Goal: Information Seeking & Learning: Learn about a topic

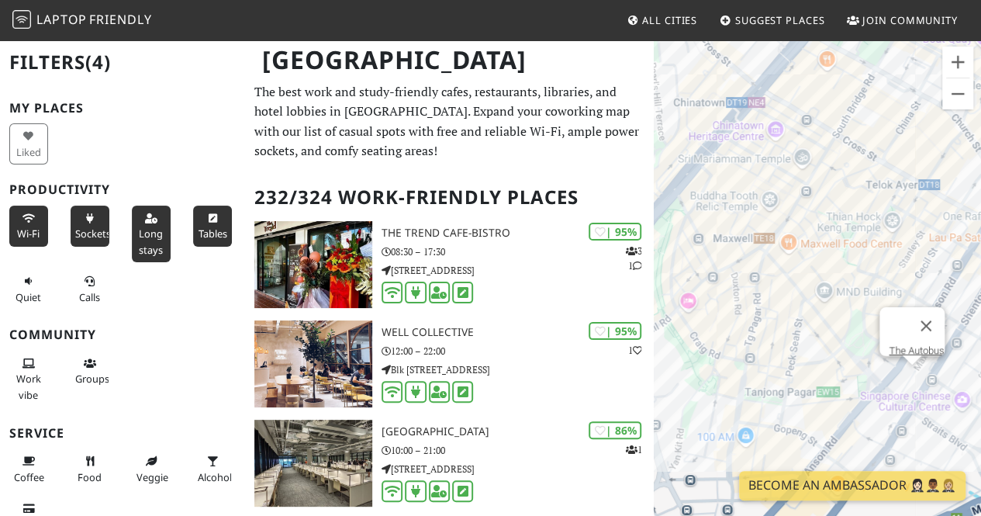
drag, startPoint x: 858, startPoint y: 333, endPoint x: 783, endPoint y: 373, distance: 84.7
click at [783, 373] on div "The Autobus" at bounding box center [817, 297] width 327 height 516
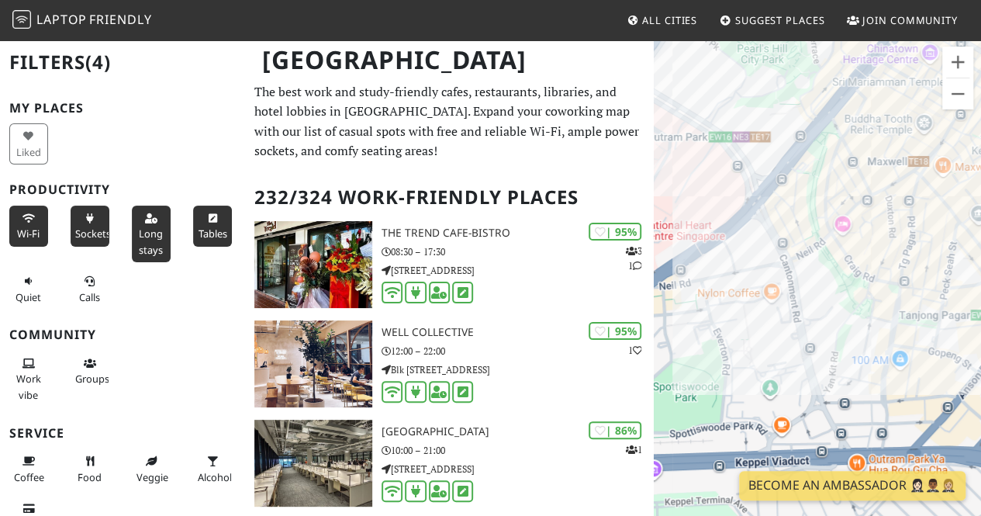
drag, startPoint x: 817, startPoint y: 280, endPoint x: 900, endPoint y: 204, distance: 112.5
click at [900, 204] on div "The Autobus" at bounding box center [817, 297] width 327 height 516
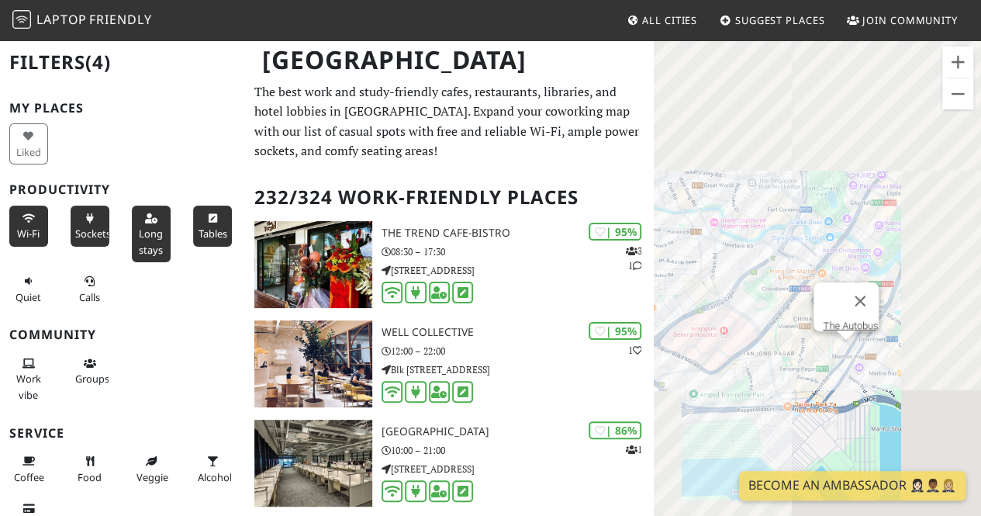
drag, startPoint x: 903, startPoint y: 390, endPoint x: 727, endPoint y: 395, distance: 176.1
click at [727, 395] on div "The Autobus" at bounding box center [817, 297] width 327 height 516
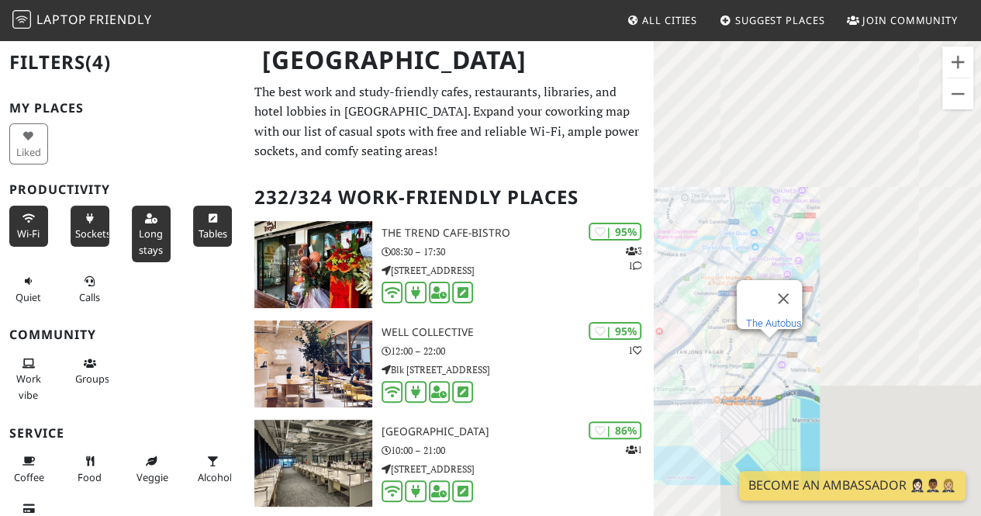
click at [779, 317] on link "The Autobus" at bounding box center [774, 323] width 56 height 12
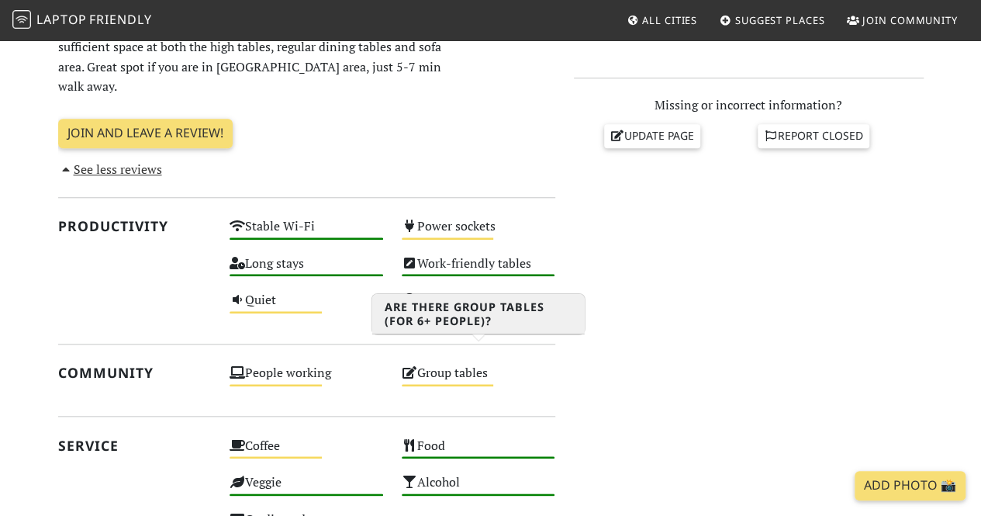
scroll to position [465, 0]
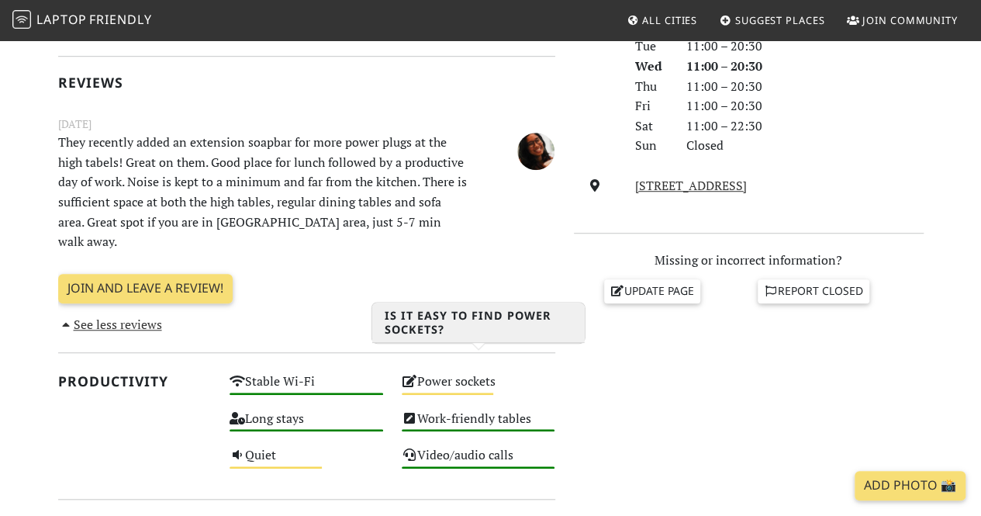
click at [462, 392] on div "Medium" at bounding box center [448, 393] width 92 height 2
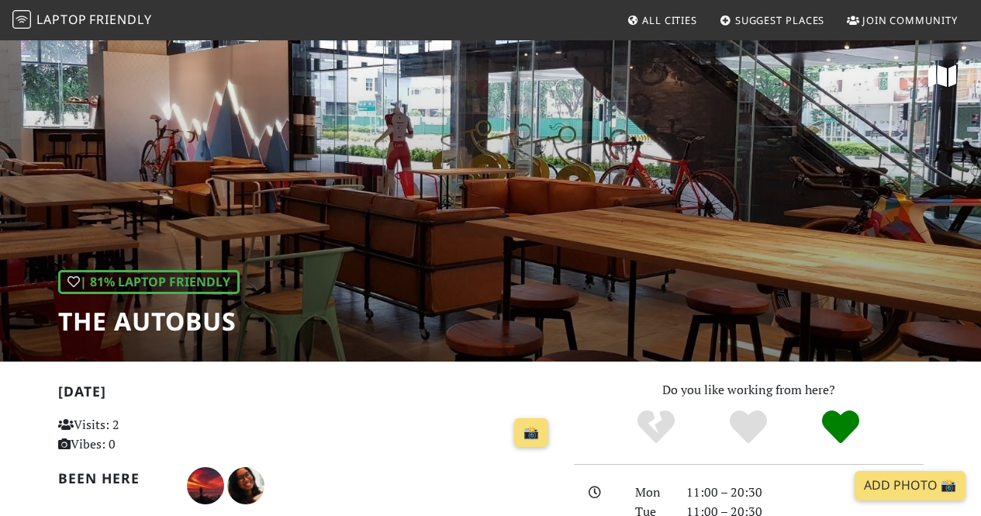
scroll to position [465, 0]
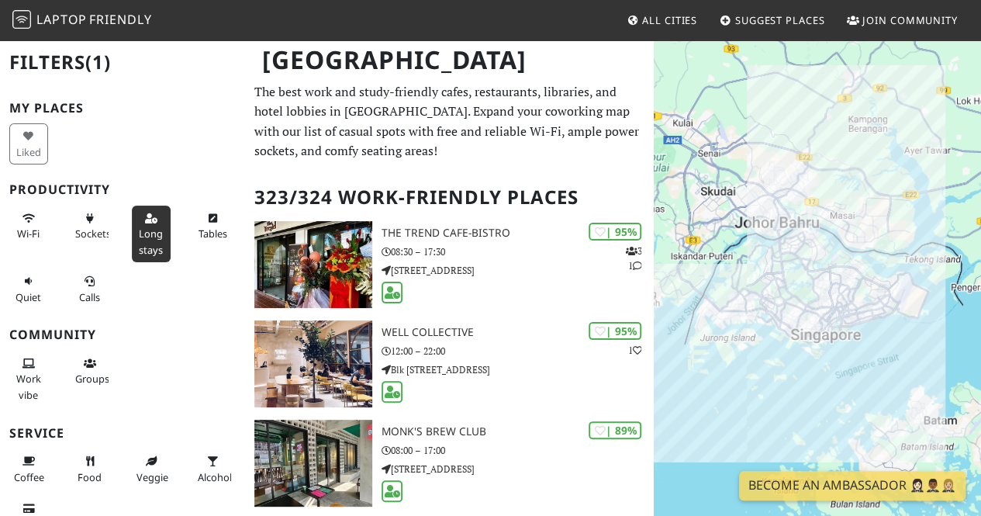
click at [71, 222] on button "Sockets" at bounding box center [90, 226] width 39 height 41
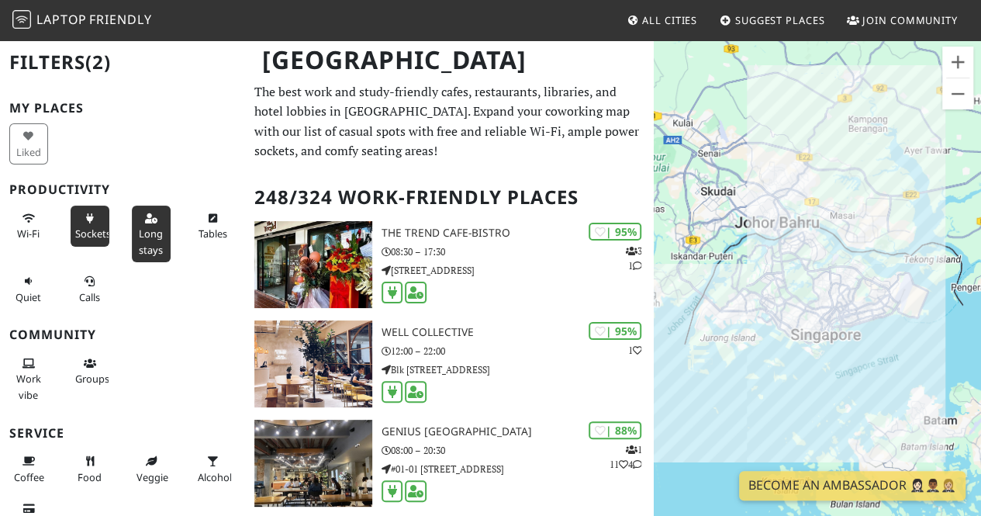
click at [48, 235] on div "Wi-Fi" at bounding box center [30, 233] width 61 height 63
click at [199, 223] on button "Tables" at bounding box center [212, 226] width 39 height 41
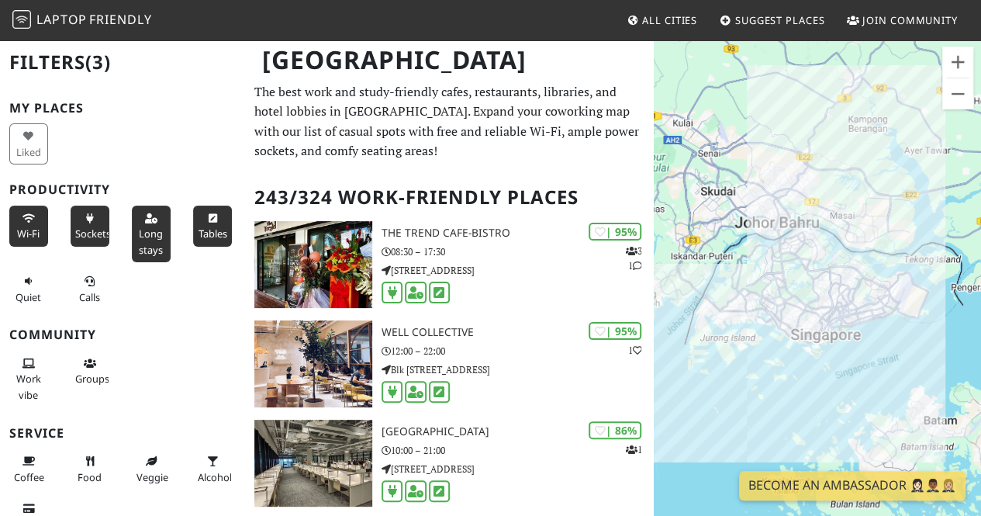
click at [17, 228] on span "Wi-Fi" at bounding box center [28, 233] width 22 height 14
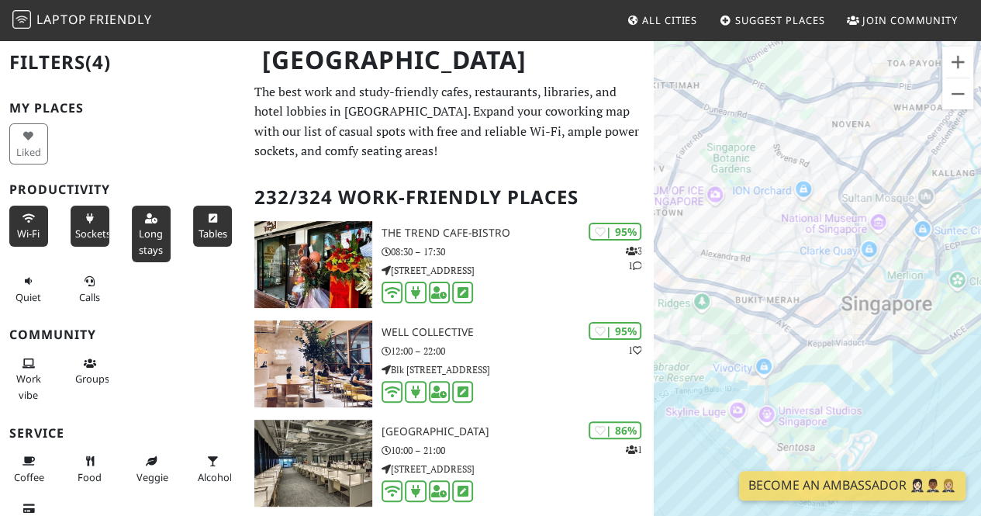
drag, startPoint x: 811, startPoint y: 231, endPoint x: 705, endPoint y: 325, distance: 141.8
click at [705, 325] on div at bounding box center [817, 297] width 327 height 516
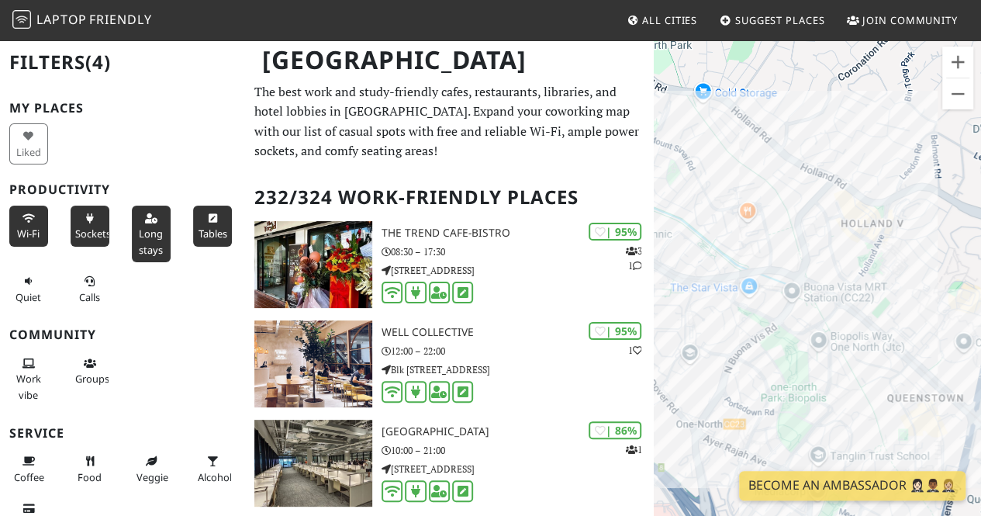
drag, startPoint x: 742, startPoint y: 216, endPoint x: 992, endPoint y: 304, distance: 265.0
click at [980, 304] on html "Laptop Friendly All Cities Suggest Places Join Community Singapore Filters (4) …" at bounding box center [490, 258] width 981 height 516
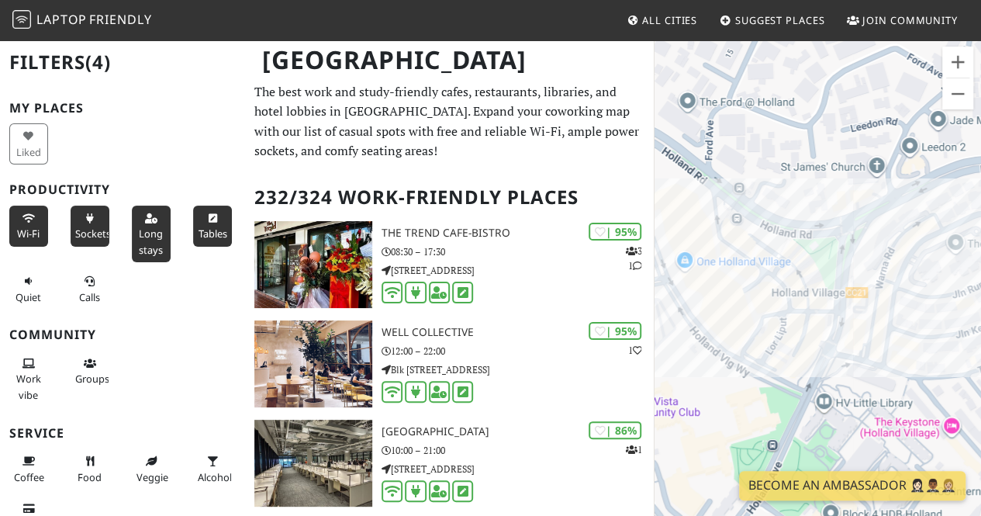
drag, startPoint x: 825, startPoint y: 174, endPoint x: 905, endPoint y: 317, distance: 164.6
click at [905, 317] on div at bounding box center [817, 297] width 327 height 516
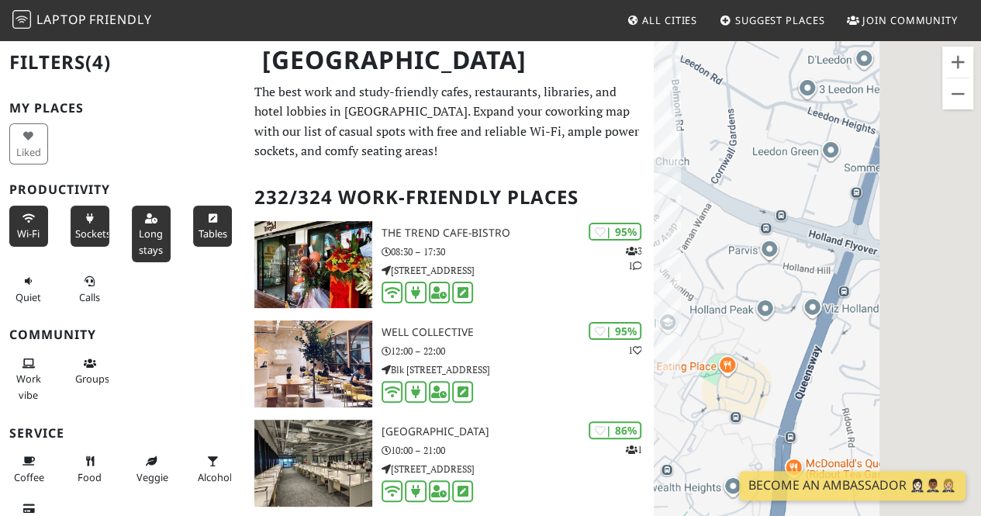
drag, startPoint x: 873, startPoint y: 358, endPoint x: 674, endPoint y: 268, distance: 218.7
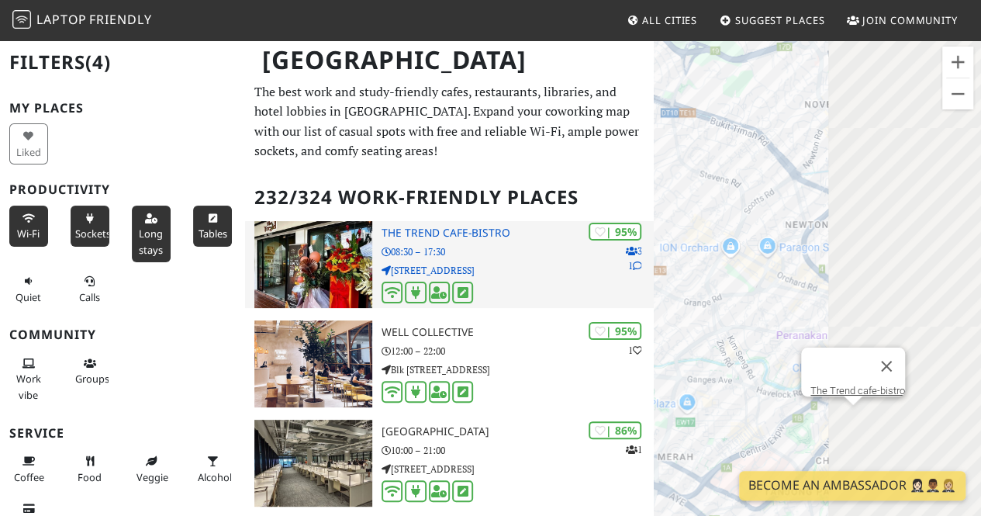
drag, startPoint x: 919, startPoint y: 313, endPoint x: 586, endPoint y: 237, distance: 342.3
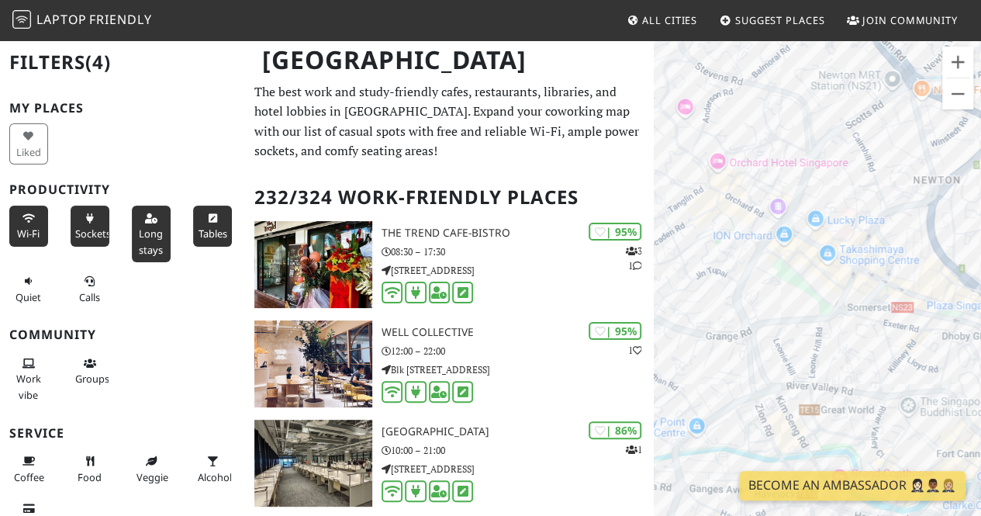
drag, startPoint x: 894, startPoint y: 406, endPoint x: 931, endPoint y: 206, distance: 202.8
click at [931, 206] on div at bounding box center [817, 297] width 327 height 516
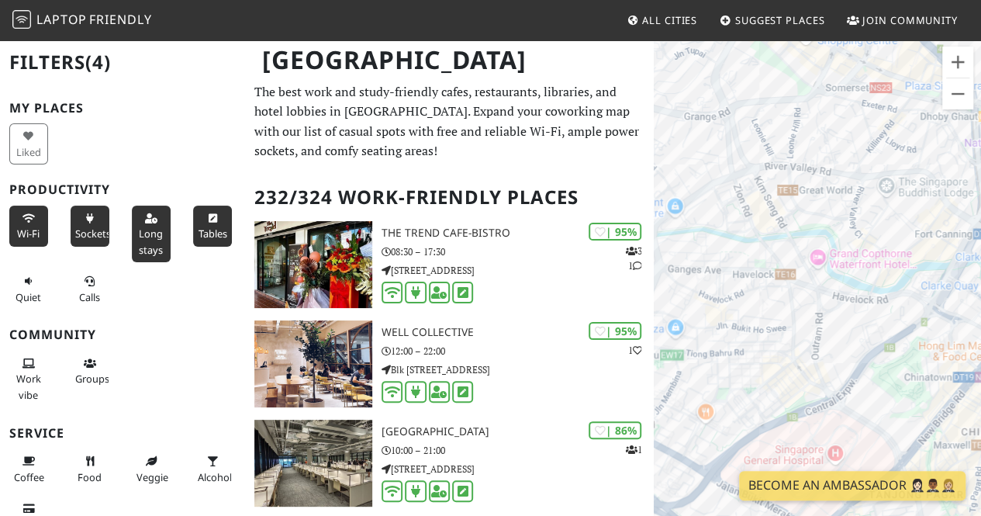
drag, startPoint x: 911, startPoint y: 375, endPoint x: 816, endPoint y: 375, distance: 94.6
click at [816, 375] on div at bounding box center [817, 297] width 327 height 516
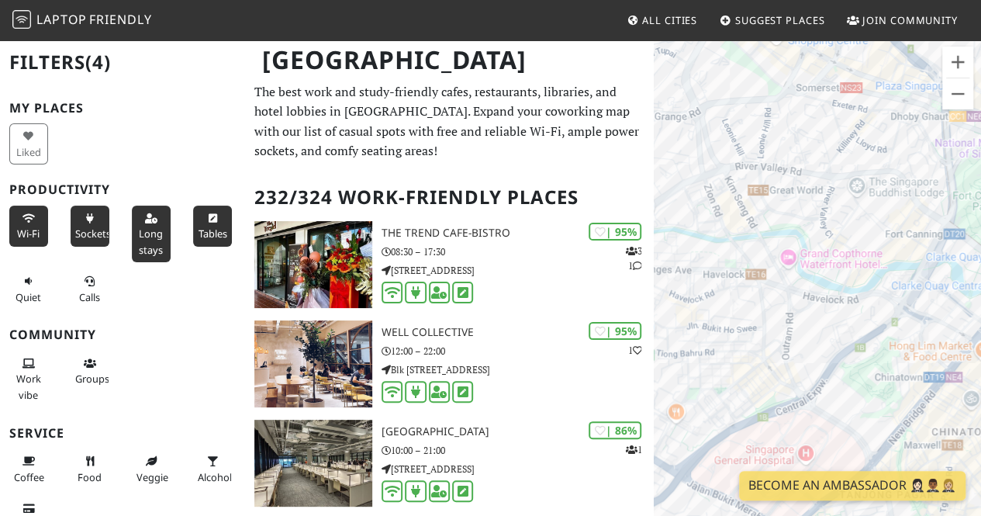
drag, startPoint x: 851, startPoint y: 316, endPoint x: 771, endPoint y: 305, distance: 80.6
click at [771, 305] on div at bounding box center [817, 297] width 327 height 516
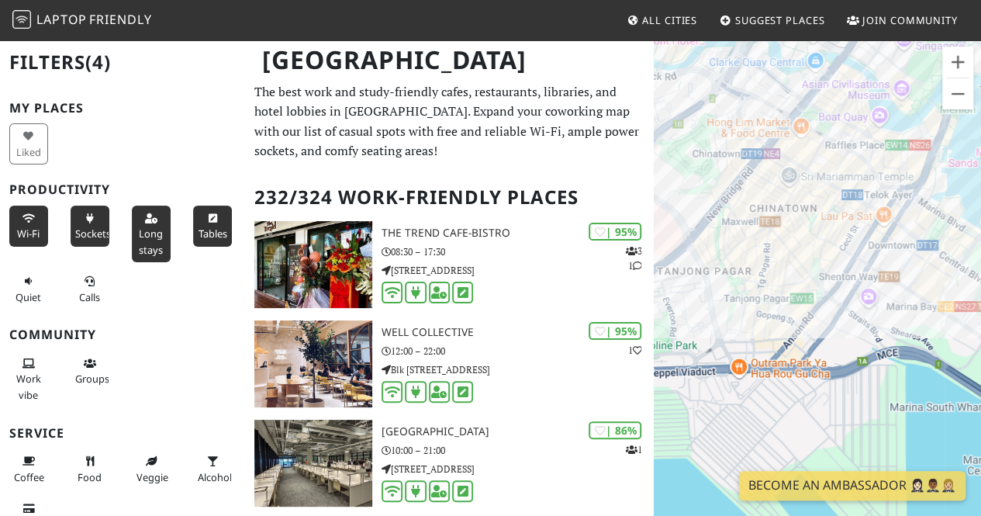
drag, startPoint x: 845, startPoint y: 331, endPoint x: 728, endPoint y: 184, distance: 188.3
click at [728, 184] on div at bounding box center [817, 297] width 327 height 516
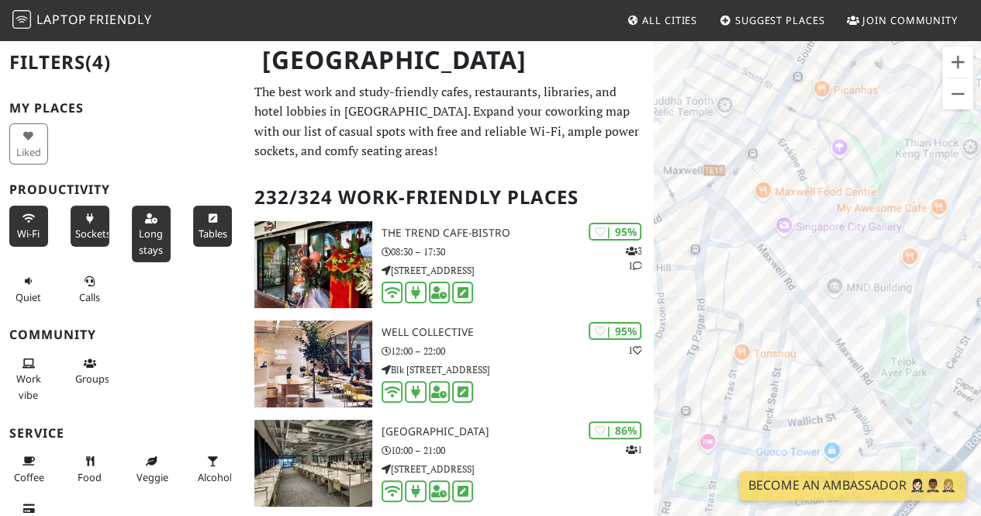
drag, startPoint x: 855, startPoint y: 384, endPoint x: 953, endPoint y: 286, distance: 138.2
click at [953, 286] on div at bounding box center [817, 297] width 327 height 516
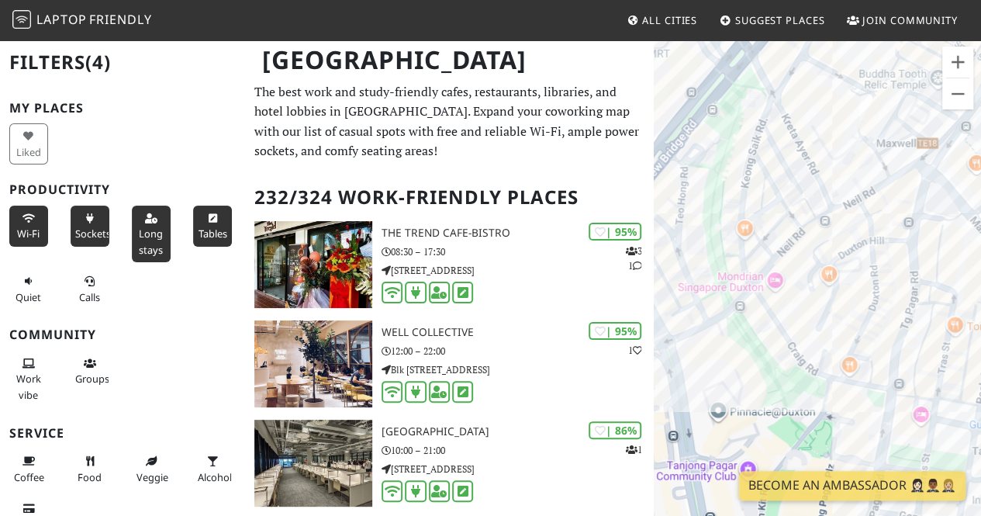
drag, startPoint x: 855, startPoint y: 438, endPoint x: 825, endPoint y: 247, distance: 193.1
click at [825, 249] on div at bounding box center [817, 297] width 327 height 516
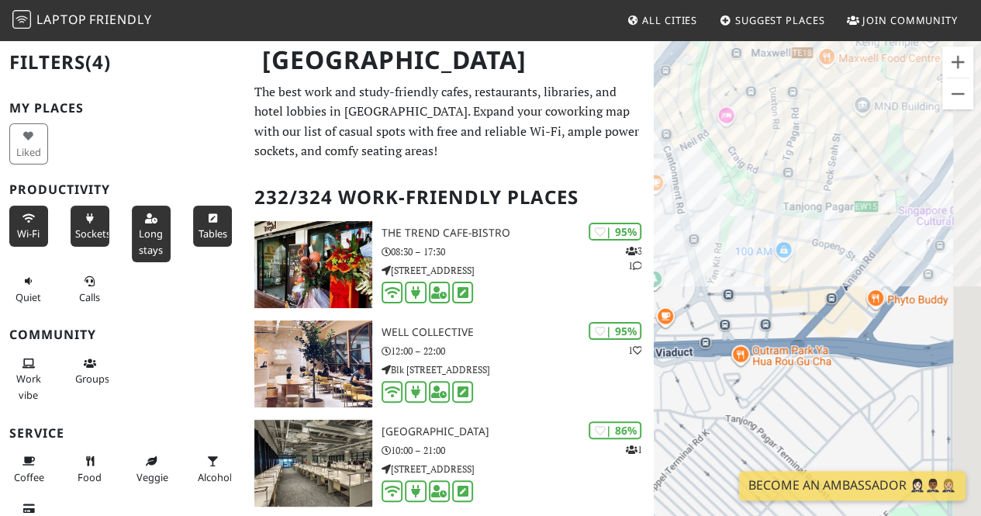
drag, startPoint x: 847, startPoint y: 282, endPoint x: 755, endPoint y: 303, distance: 94.7
click at [755, 303] on div at bounding box center [817, 297] width 327 height 516
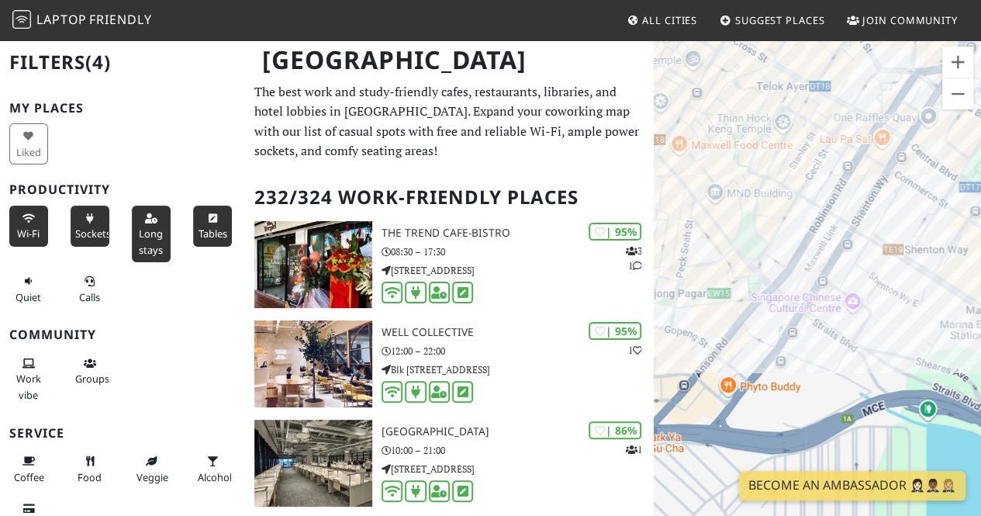
drag, startPoint x: 822, startPoint y: 261, endPoint x: 714, endPoint y: 341, distance: 134.4
click at [714, 341] on div at bounding box center [817, 297] width 327 height 516
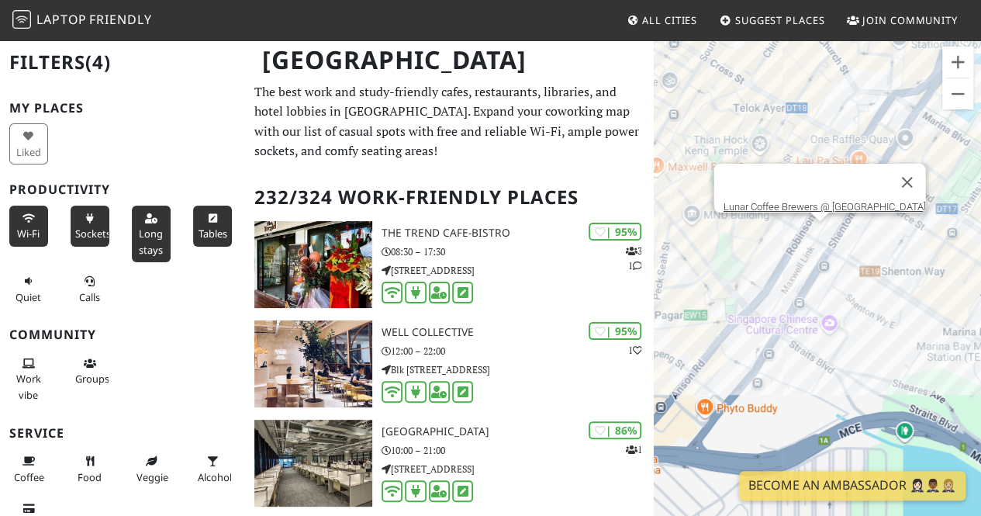
click at [824, 230] on div "Lunar Coffee Brewers @ OUE Downtown Gallery" at bounding box center [817, 297] width 327 height 516
click at [870, 201] on link "Lunar Coffee Brewers @ OUE Downtown Gallery" at bounding box center [825, 207] width 202 height 12
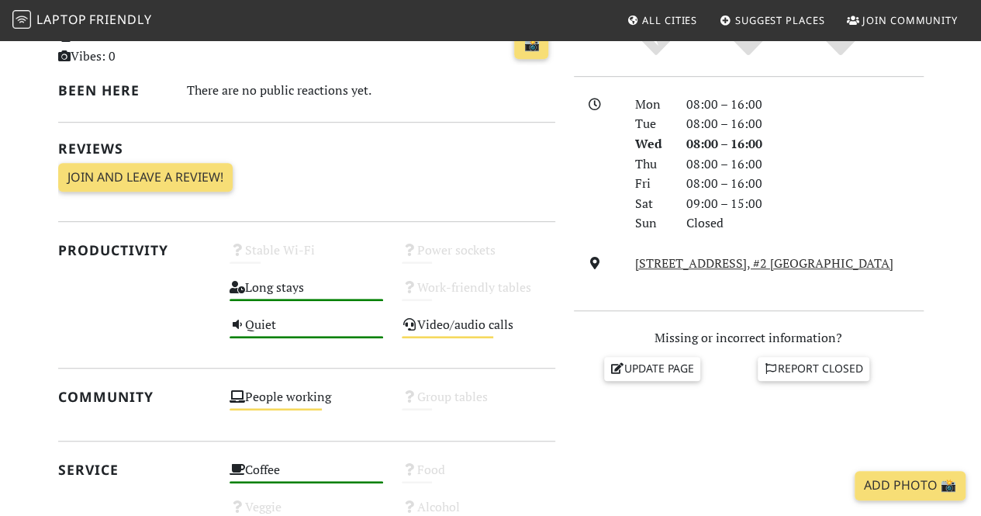
scroll to position [543, 0]
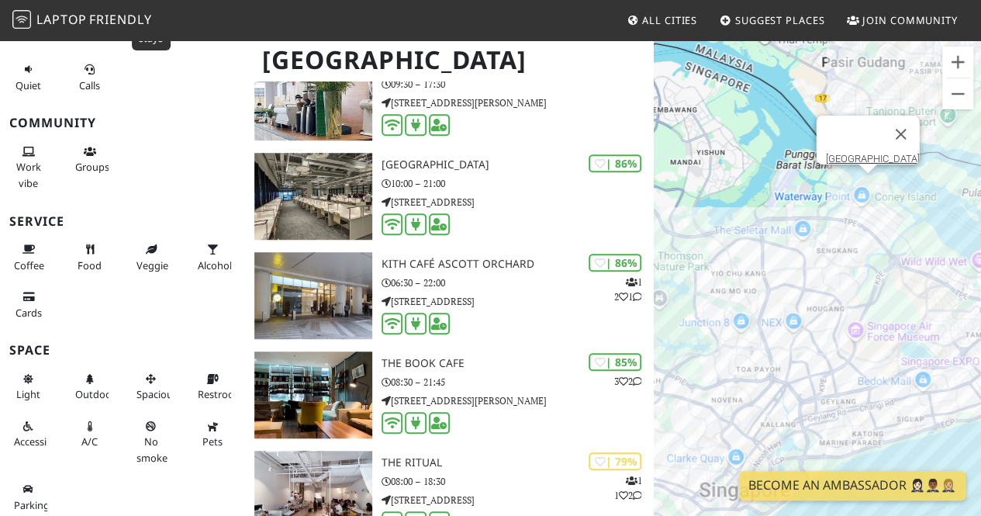
scroll to position [698, 0]
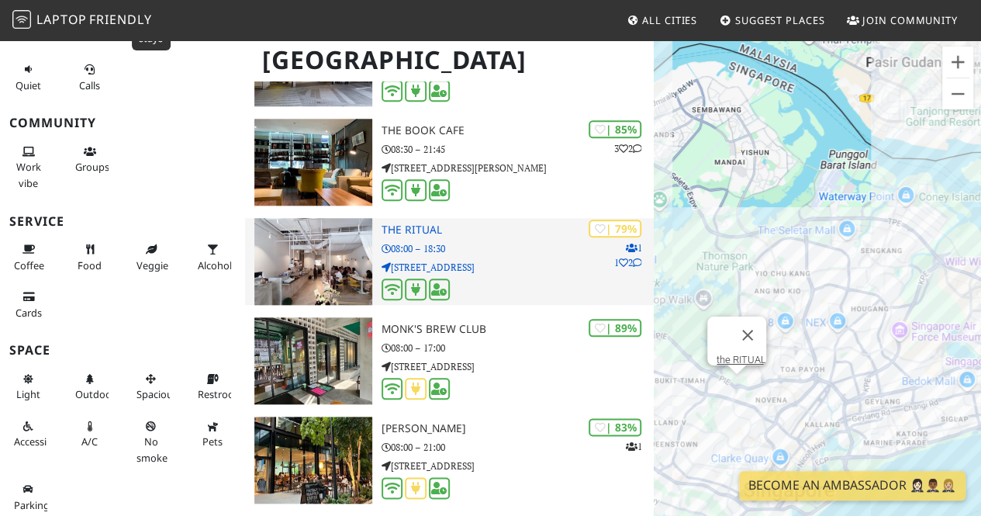
click at [512, 282] on div at bounding box center [518, 290] width 272 height 24
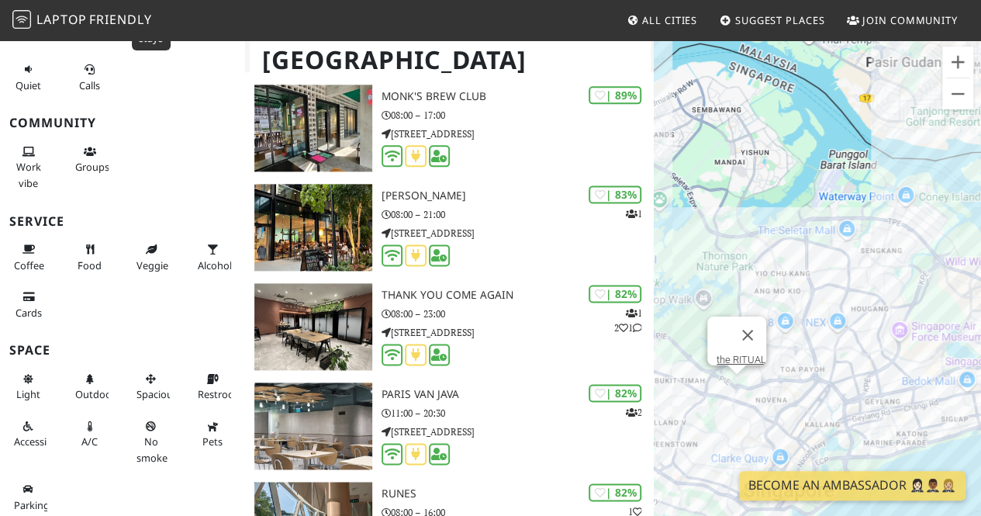
scroll to position [1008, 0]
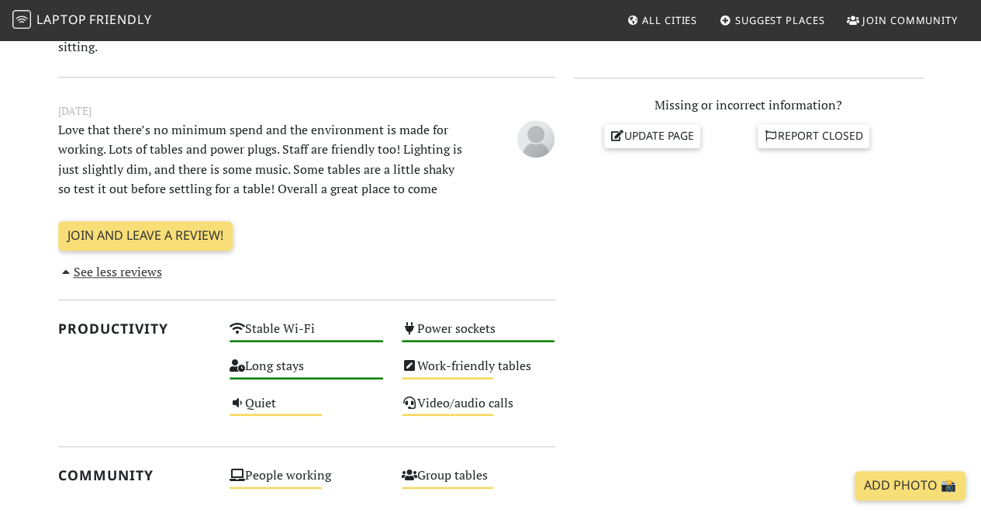
scroll to position [698, 0]
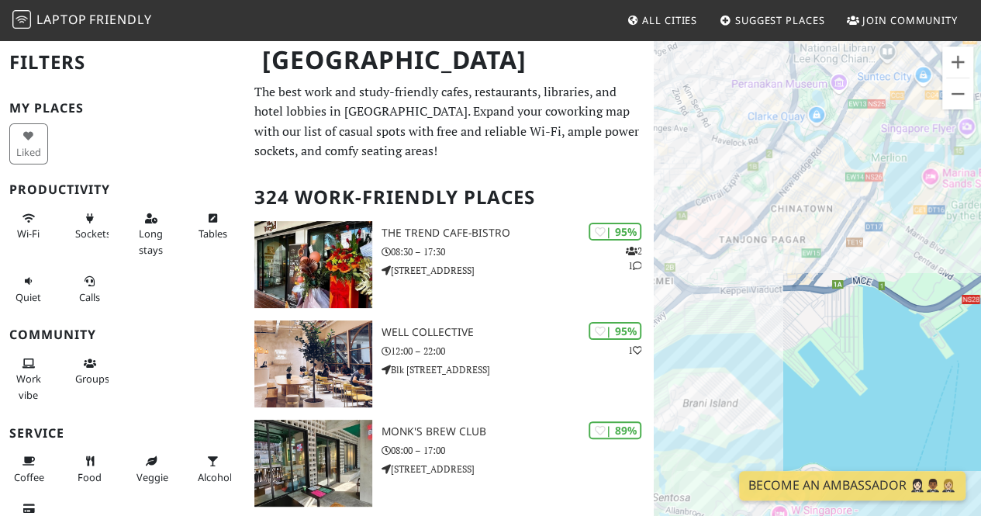
drag, startPoint x: 744, startPoint y: 358, endPoint x: 955, endPoint y: 326, distance: 213.4
click at [980, 372] on html "Laptop Friendly All Cities Suggest Places Join Community [GEOGRAPHIC_DATA] Filt…" at bounding box center [490, 258] width 981 height 516
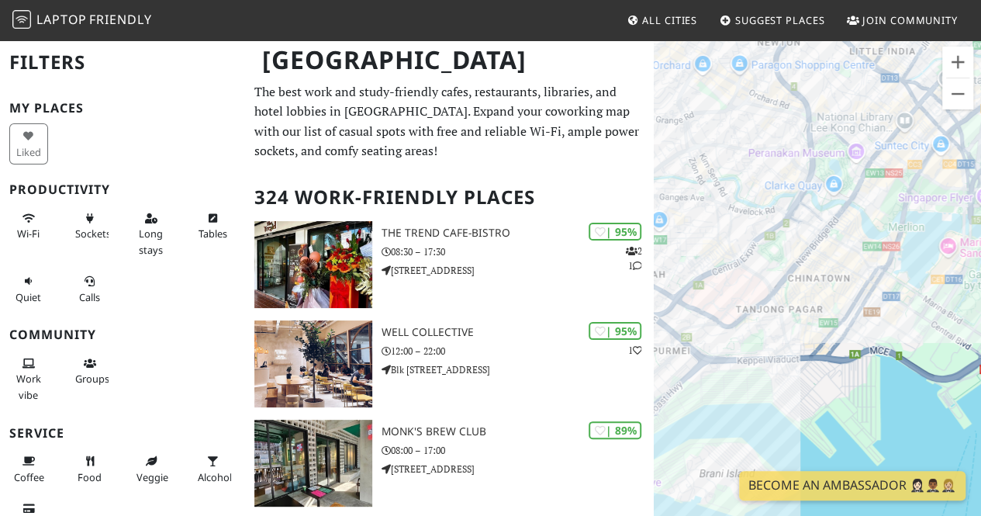
drag, startPoint x: 824, startPoint y: 271, endPoint x: 842, endPoint y: 344, distance: 74.3
click at [842, 344] on div at bounding box center [817, 297] width 327 height 516
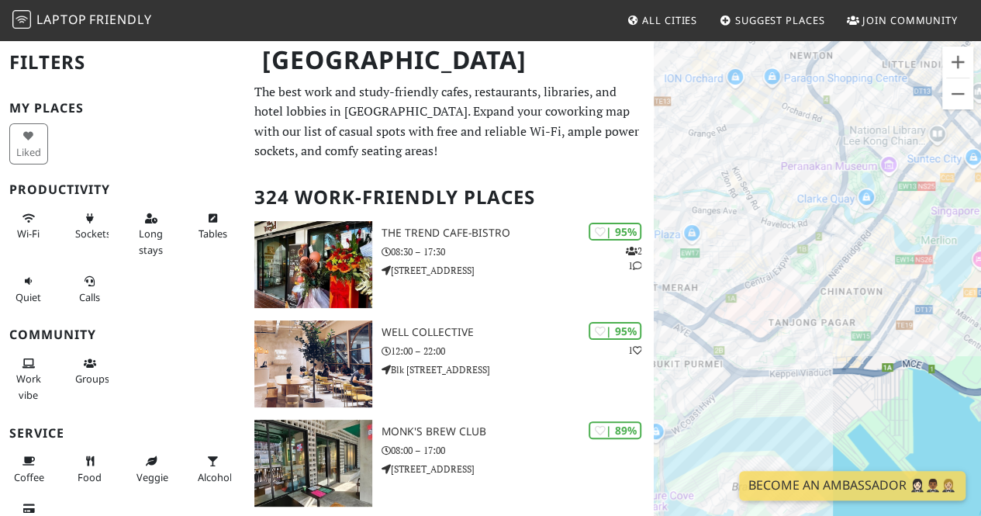
drag, startPoint x: 769, startPoint y: 369, endPoint x: 880, endPoint y: 407, distance: 116.5
click at [880, 407] on div at bounding box center [817, 297] width 327 height 516
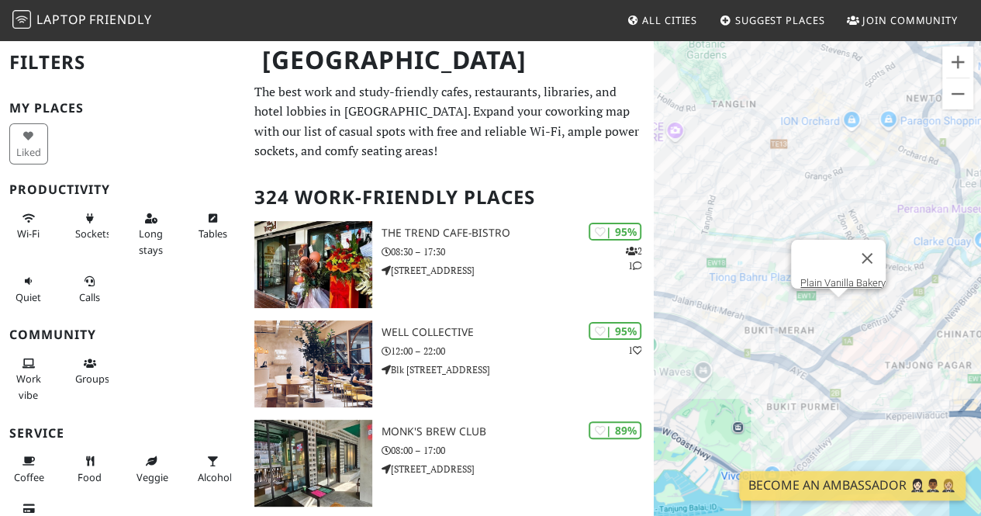
click at [841, 303] on div "Plain Vanilla Bakery" at bounding box center [817, 297] width 327 height 516
click at [847, 277] on link "Plain Vanilla Bakery" at bounding box center [842, 283] width 85 height 12
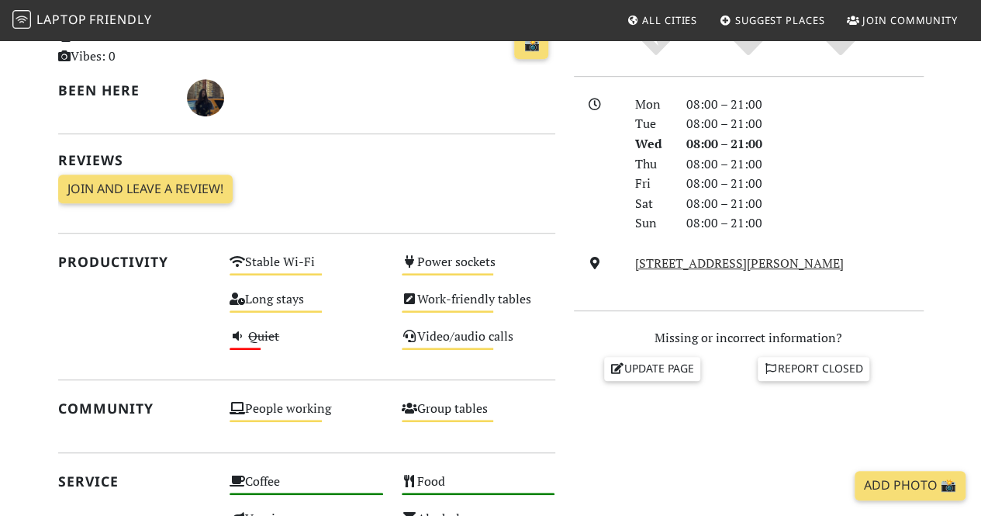
scroll to position [465, 0]
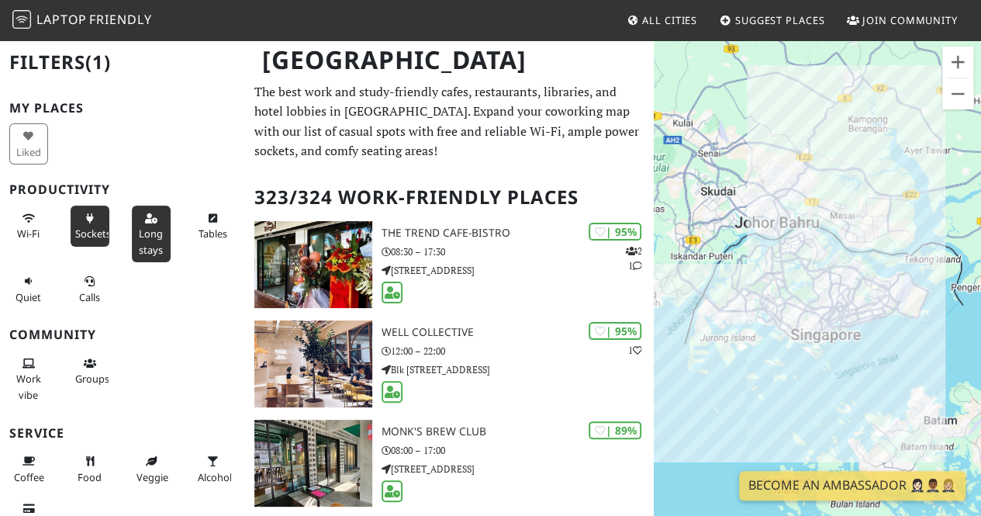
click at [95, 232] on span "Sockets" at bounding box center [93, 233] width 36 height 14
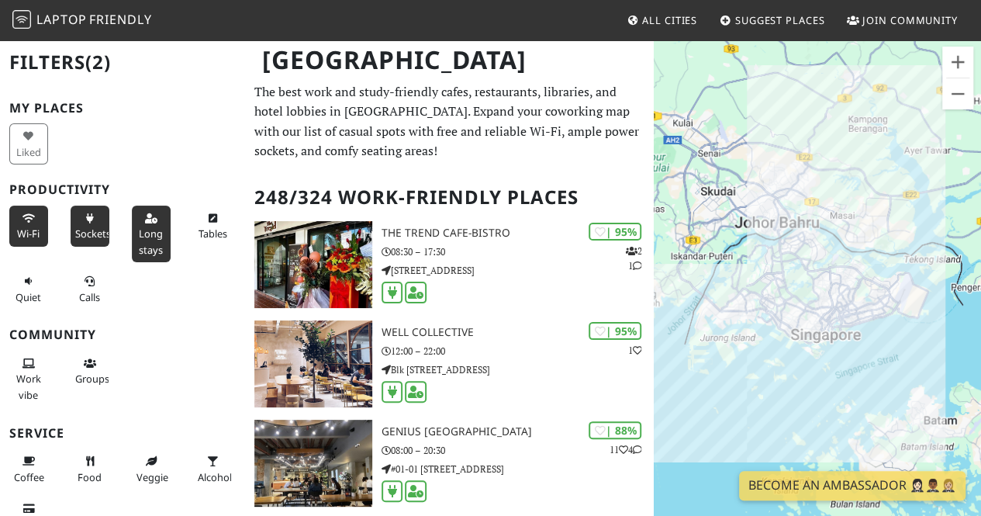
click at [17, 213] on button "Wi-Fi" at bounding box center [28, 226] width 39 height 41
click at [206, 230] on span "Tables" at bounding box center [212, 233] width 29 height 14
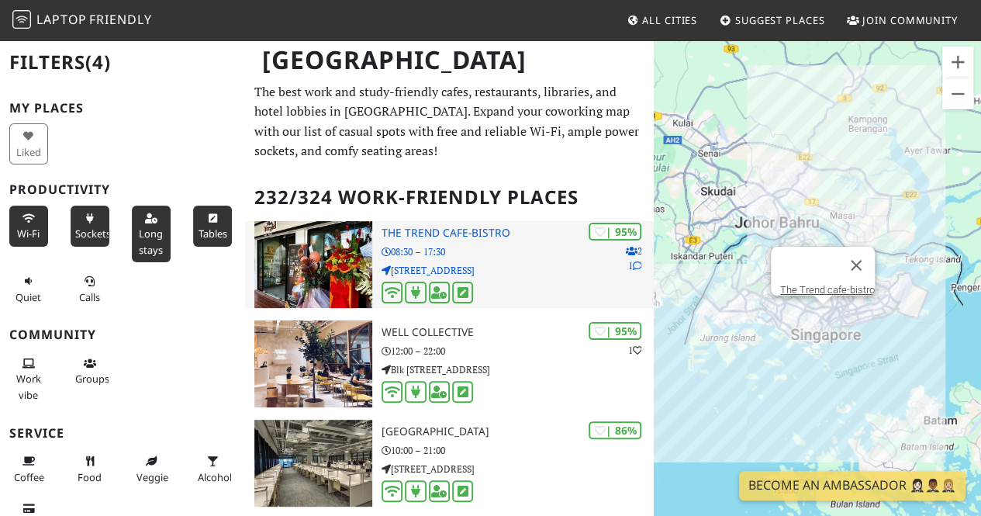
click at [562, 289] on div at bounding box center [518, 294] width 272 height 24
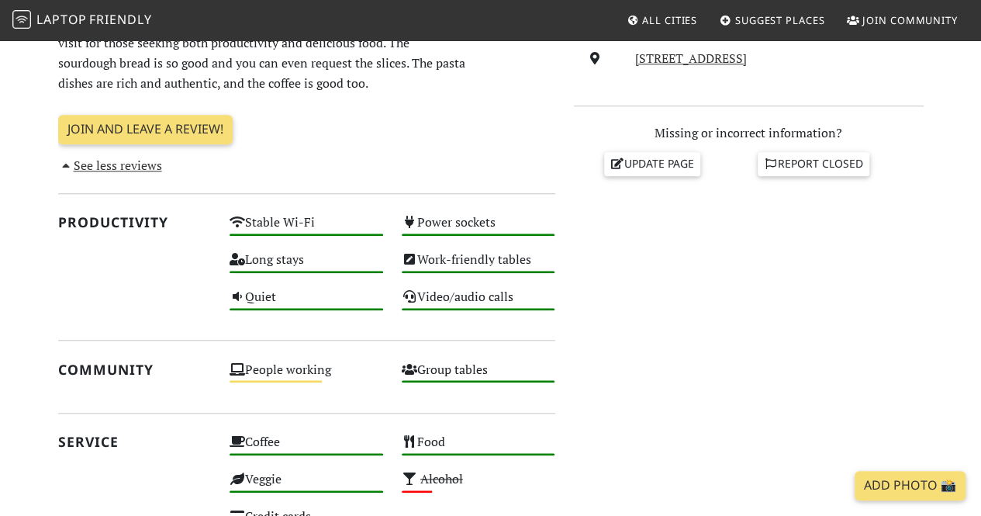
scroll to position [205, 0]
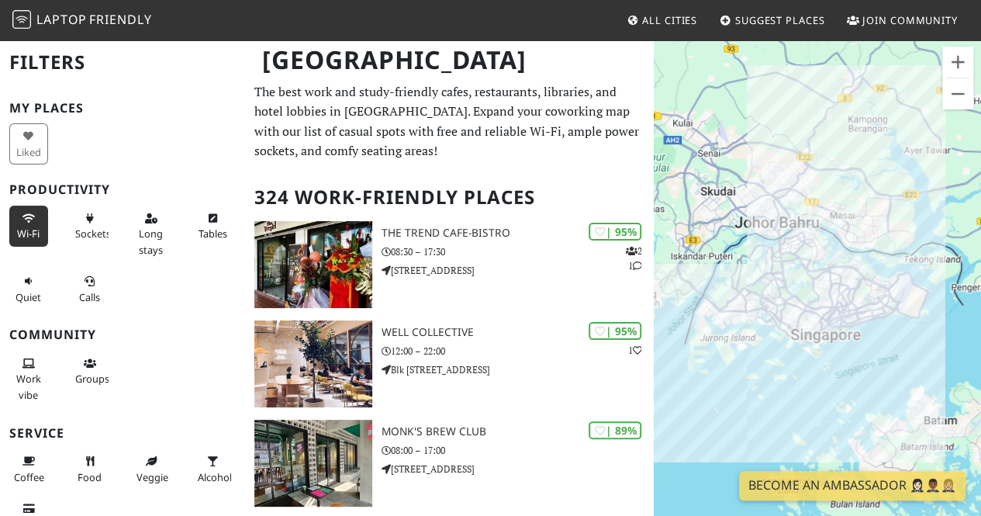
click at [37, 221] on button "Wi-Fi" at bounding box center [28, 226] width 39 height 41
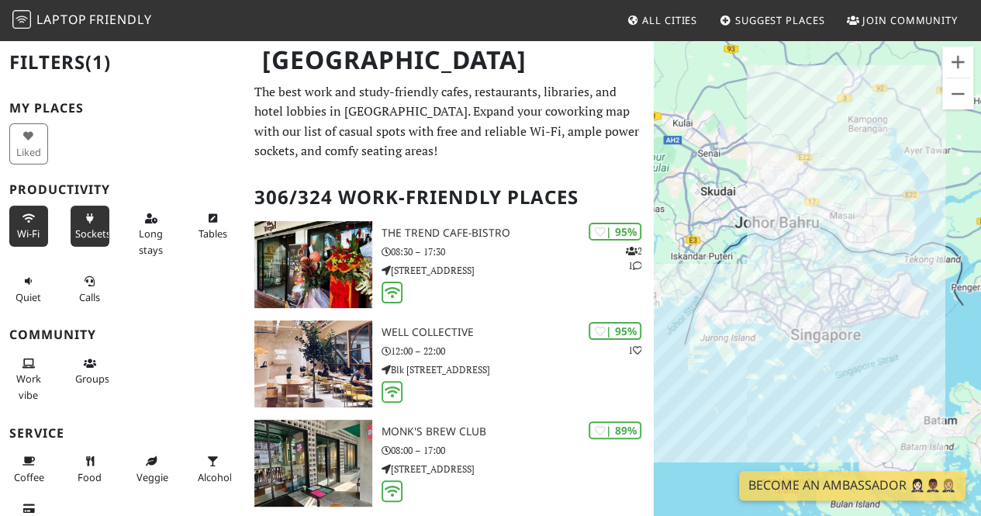
click at [71, 219] on button "Sockets" at bounding box center [90, 226] width 39 height 41
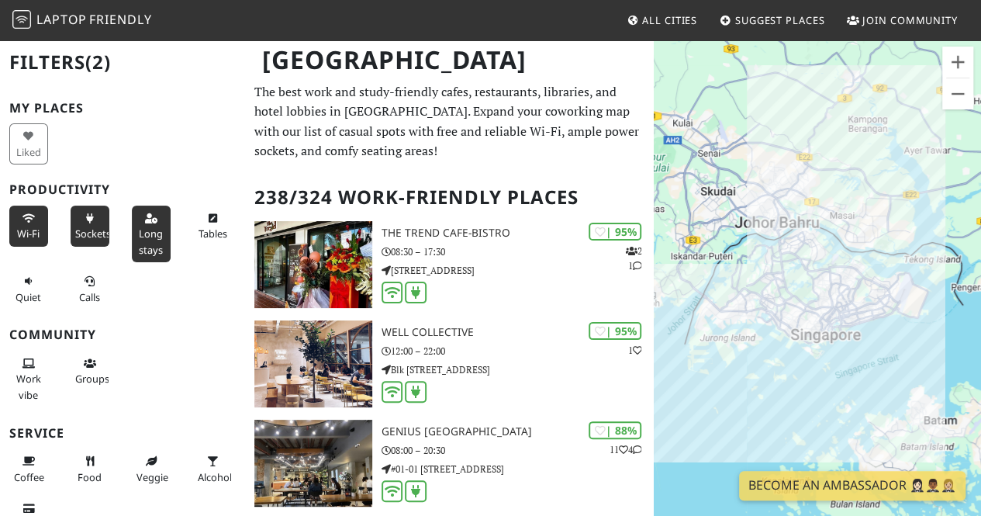
click at [147, 238] on span "Long stays" at bounding box center [151, 240] width 24 height 29
click at [219, 222] on button "Tables" at bounding box center [212, 226] width 39 height 41
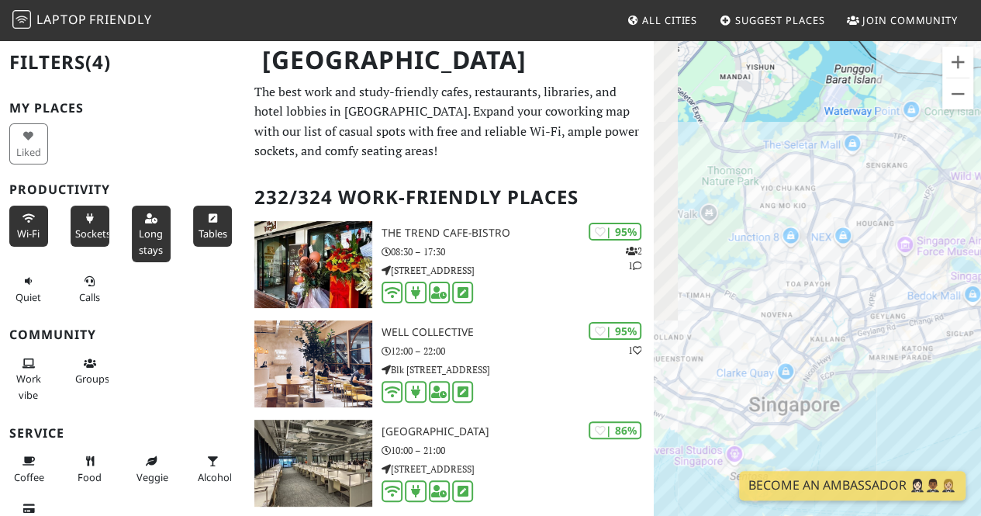
drag, startPoint x: 707, startPoint y: 325, endPoint x: 858, endPoint y: 347, distance: 152.2
click at [858, 347] on div at bounding box center [817, 297] width 327 height 516
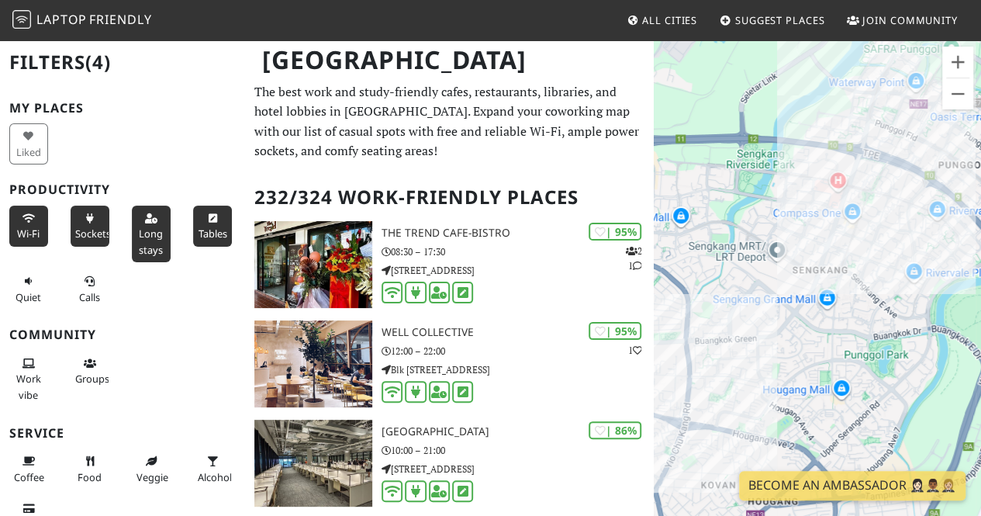
drag, startPoint x: 848, startPoint y: 386, endPoint x: 924, endPoint y: 272, distance: 136.4
click at [924, 272] on div at bounding box center [817, 297] width 327 height 516
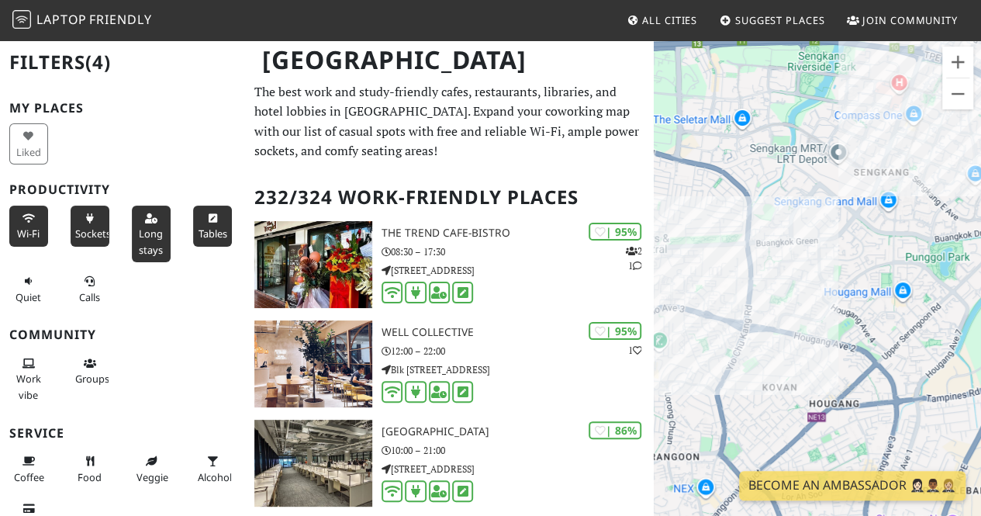
drag, startPoint x: 850, startPoint y: 379, endPoint x: 898, endPoint y: 303, distance: 90.6
click at [914, 273] on div at bounding box center [817, 297] width 327 height 516
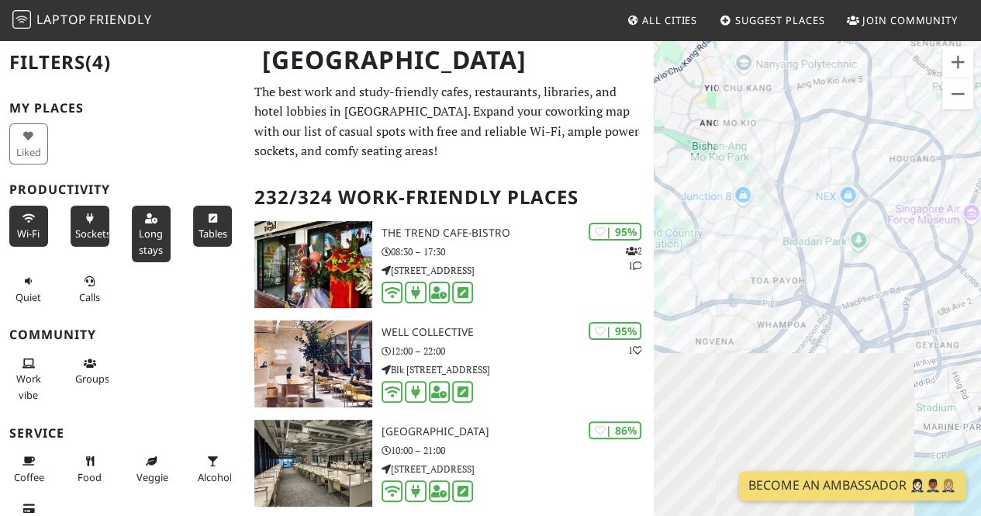
drag, startPoint x: 888, startPoint y: 278, endPoint x: 928, endPoint y: 108, distance: 175.2
click at [928, 108] on div at bounding box center [817, 297] width 327 height 516
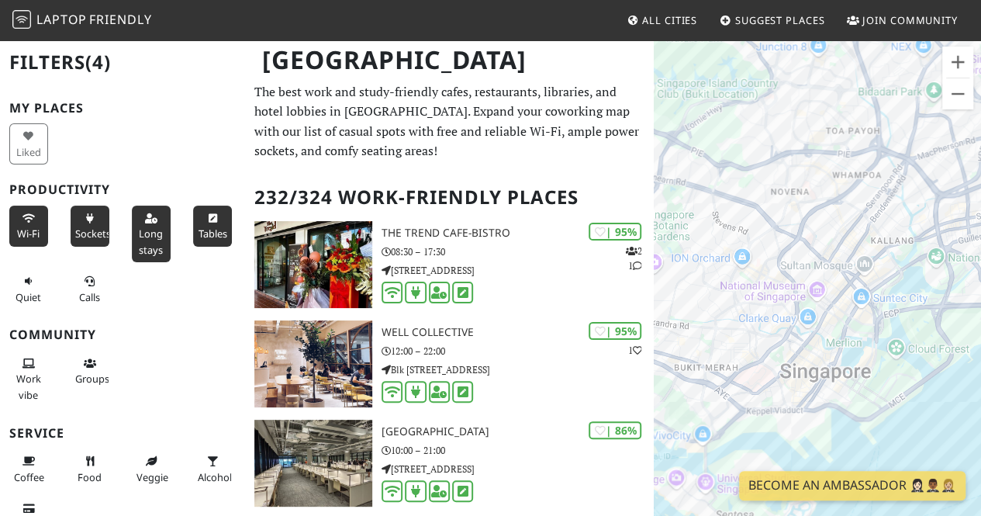
drag, startPoint x: 816, startPoint y: 313, endPoint x: 890, endPoint y: 275, distance: 83.6
click at [890, 275] on div at bounding box center [817, 297] width 327 height 516
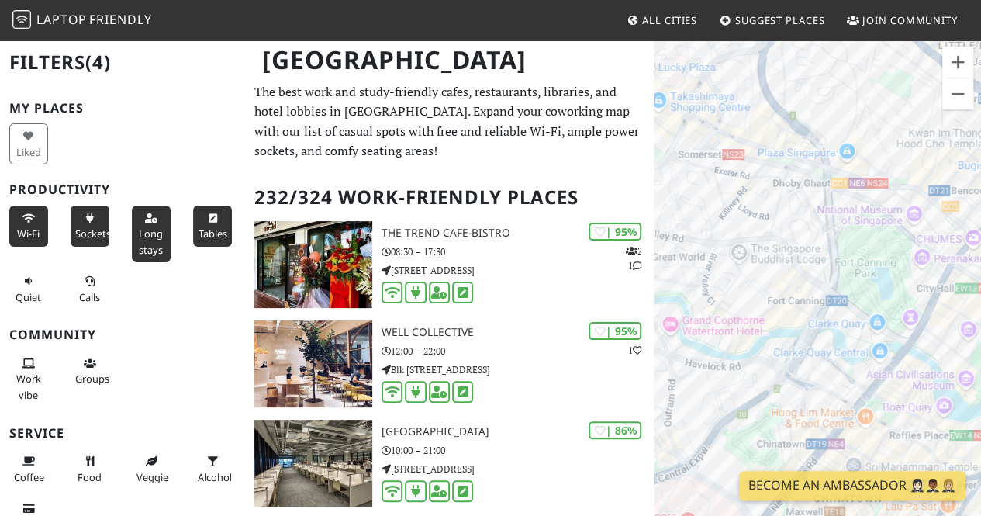
drag, startPoint x: 825, startPoint y: 368, endPoint x: 916, endPoint y: 406, distance: 98.8
click at [916, 406] on div at bounding box center [817, 297] width 327 height 516
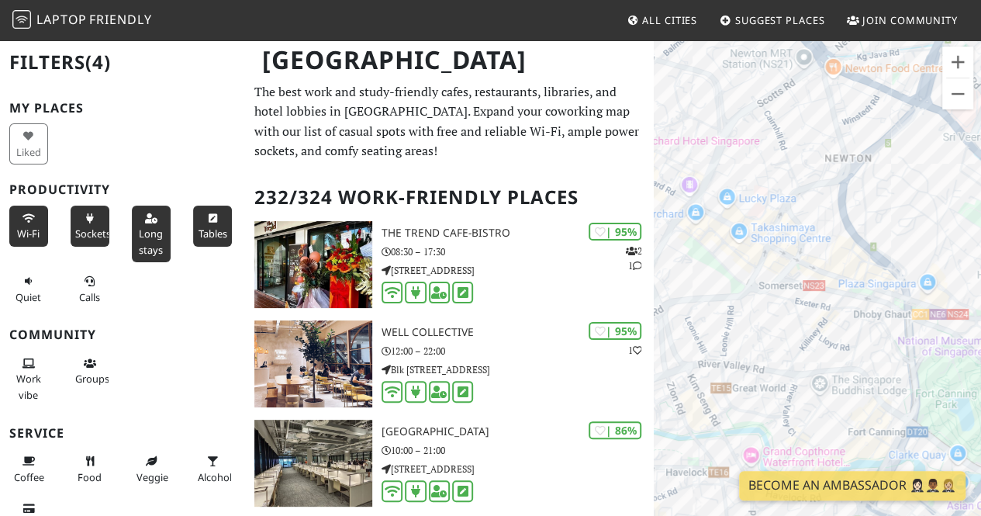
drag, startPoint x: 699, startPoint y: 204, endPoint x: 769, endPoint y: 327, distance: 142.1
click at [769, 327] on div at bounding box center [817, 297] width 327 height 516
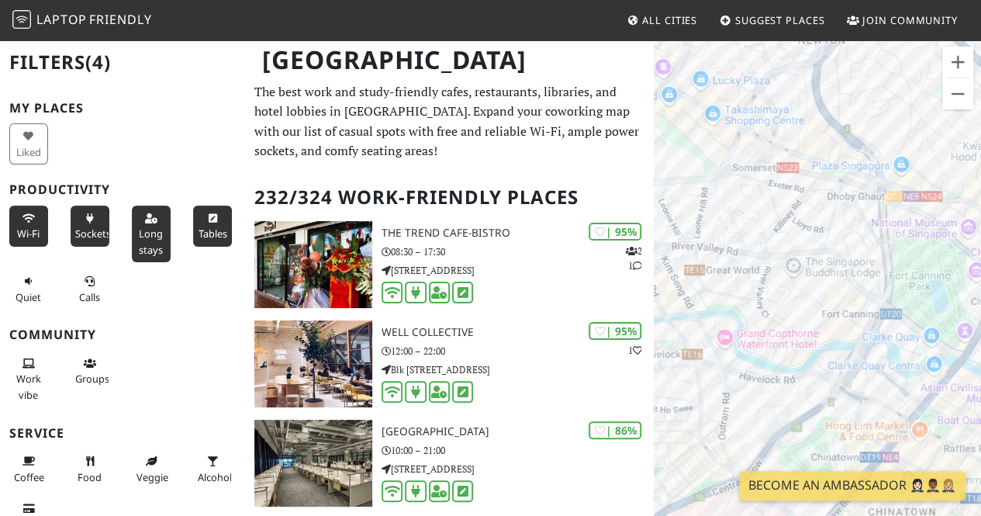
drag, startPoint x: 813, startPoint y: 381, endPoint x: 790, endPoint y: 224, distance: 158.4
click at [790, 224] on div at bounding box center [817, 297] width 327 height 516
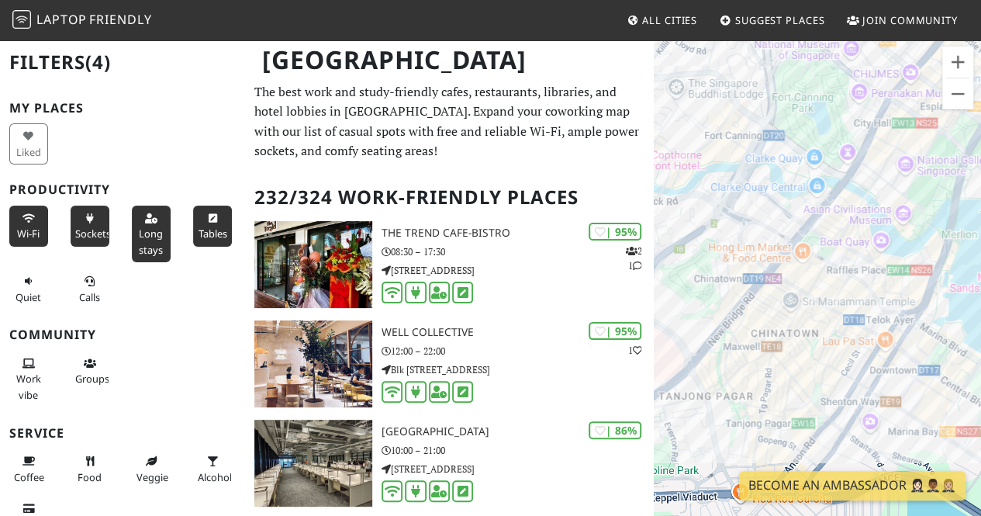
drag, startPoint x: 856, startPoint y: 371, endPoint x: 760, endPoint y: 229, distance: 171.0
click at [760, 229] on div at bounding box center [817, 297] width 327 height 516
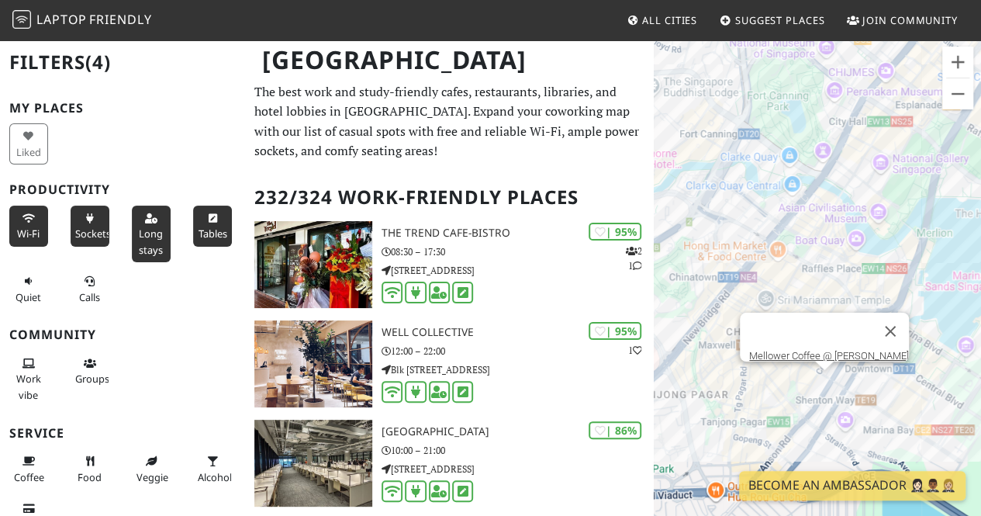
click at [825, 375] on div "Mellower Coffee @ Robinson Rd" at bounding box center [817, 297] width 327 height 516
click at [822, 350] on link "Mellower Coffee @ Robinson Rd" at bounding box center [829, 356] width 160 height 12
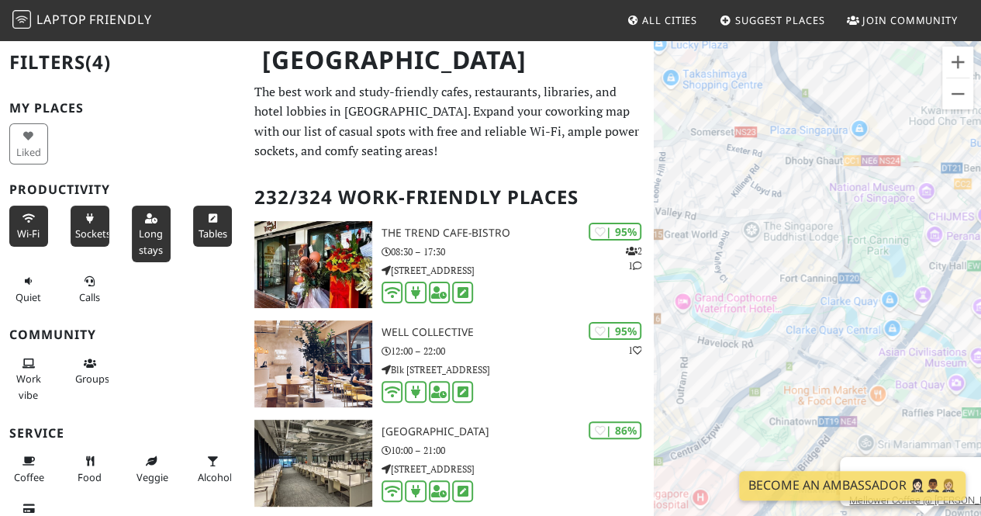
drag, startPoint x: 729, startPoint y: 181, endPoint x: 802, endPoint y: 327, distance: 163.7
click at [802, 327] on div "Mellower Coffee @ Robinson Rd" at bounding box center [817, 297] width 327 height 516
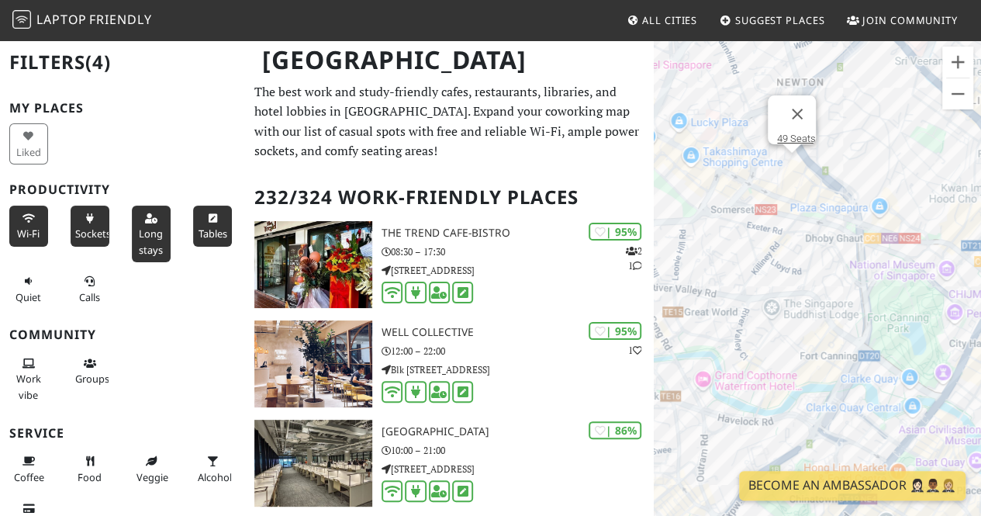
click at [797, 159] on div "Mellower Coffee @ Robinson Rd 49 Seats" at bounding box center [817, 297] width 327 height 516
click at [795, 133] on link "49 Seats" at bounding box center [796, 139] width 39 height 12
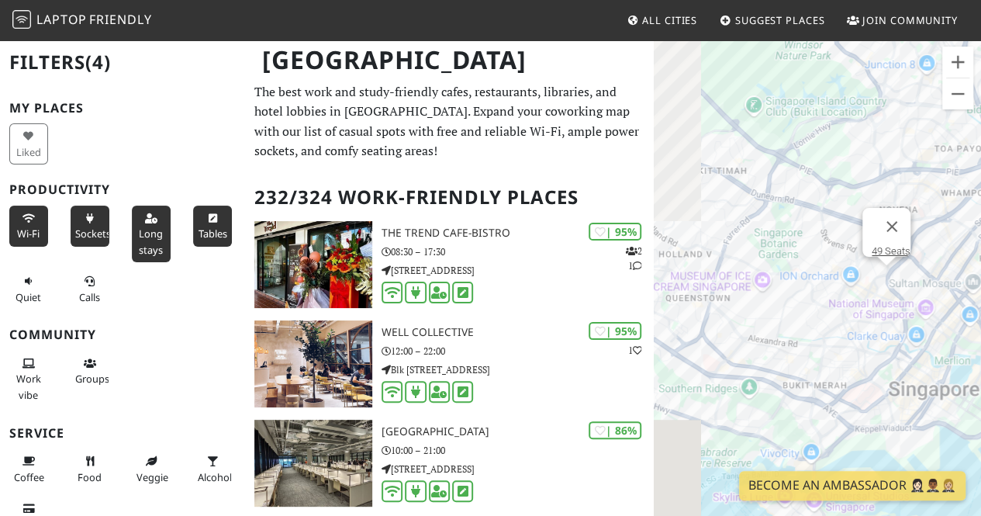
drag, startPoint x: 778, startPoint y: 436, endPoint x: 912, endPoint y: 410, distance: 136.6
click at [912, 410] on div "49 Seats" at bounding box center [817, 297] width 327 height 516
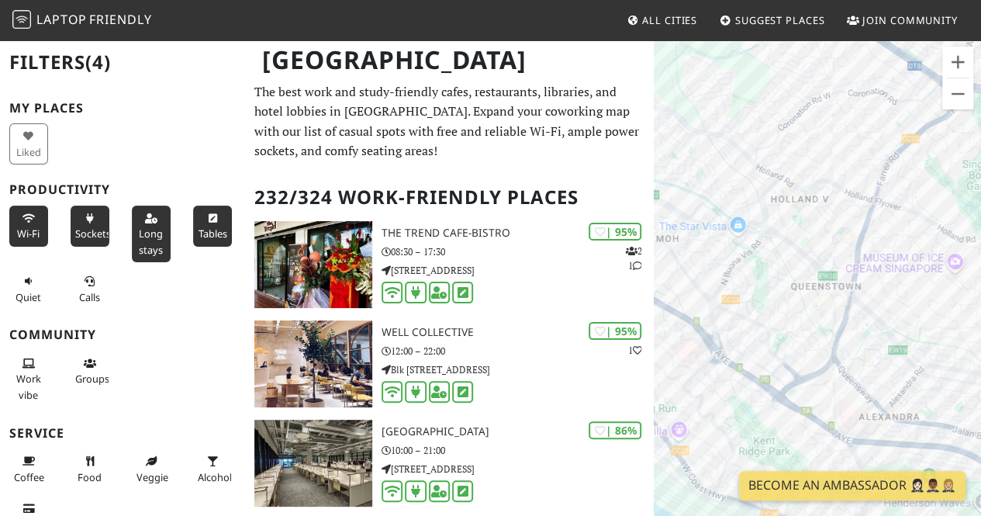
drag, startPoint x: 921, startPoint y: 294, endPoint x: 701, endPoint y: 342, distance: 224.7
click at [701, 342] on div "49 Seats" at bounding box center [817, 297] width 327 height 516
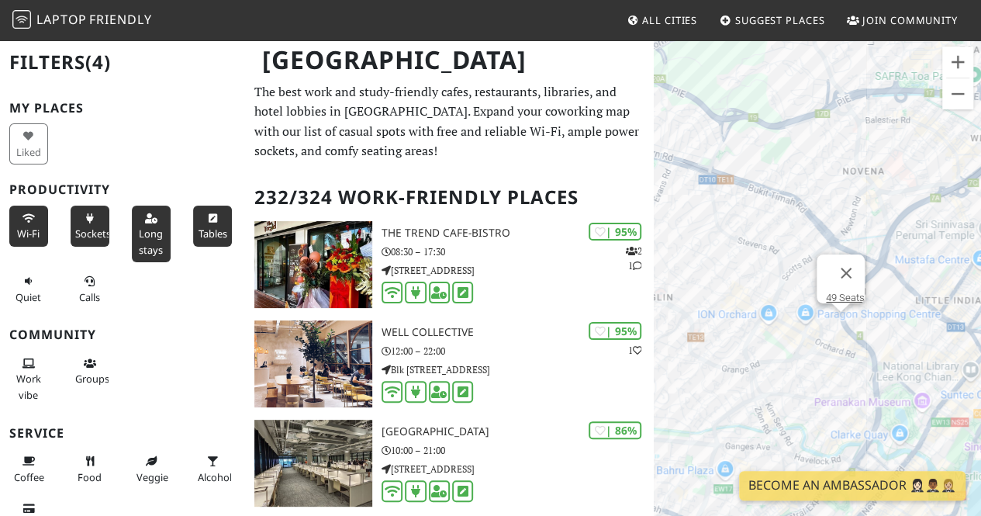
drag, startPoint x: 813, startPoint y: 345, endPoint x: 715, endPoint y: 319, distance: 101.2
click at [715, 319] on div "49 Seats" at bounding box center [817, 297] width 327 height 516
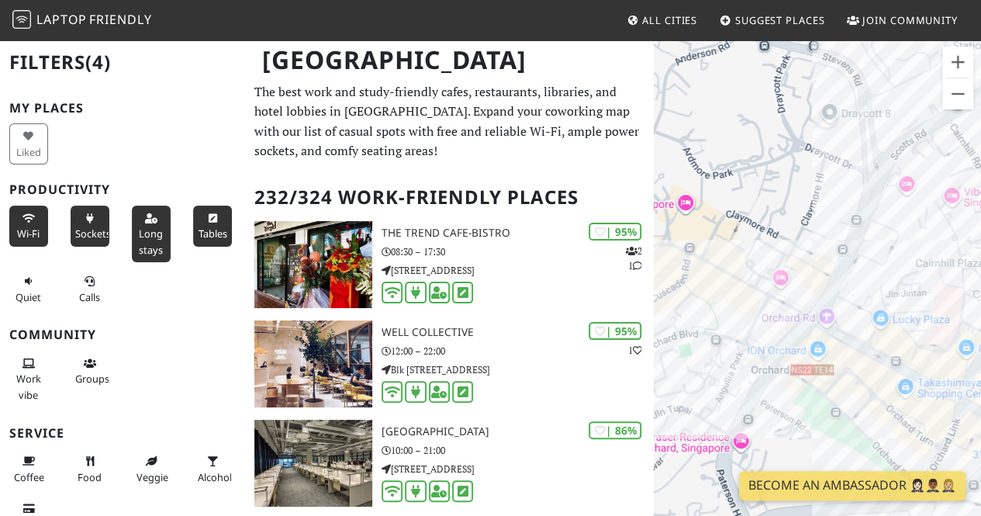
drag, startPoint x: 872, startPoint y: 394, endPoint x: 741, endPoint y: 178, distance: 253.0
click at [741, 178] on div "49 Seats" at bounding box center [817, 297] width 327 height 516
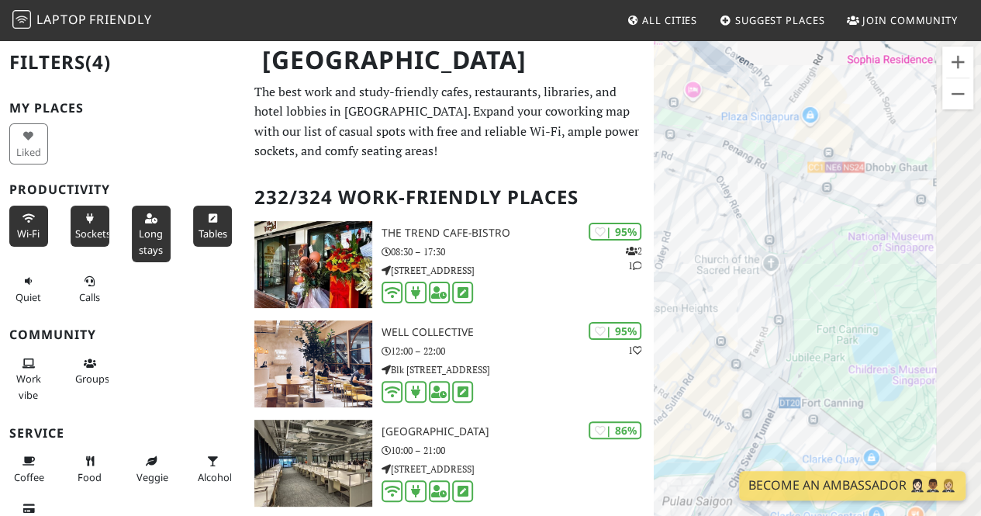
drag, startPoint x: 931, startPoint y: 415, endPoint x: 588, endPoint y: 169, distance: 421.9
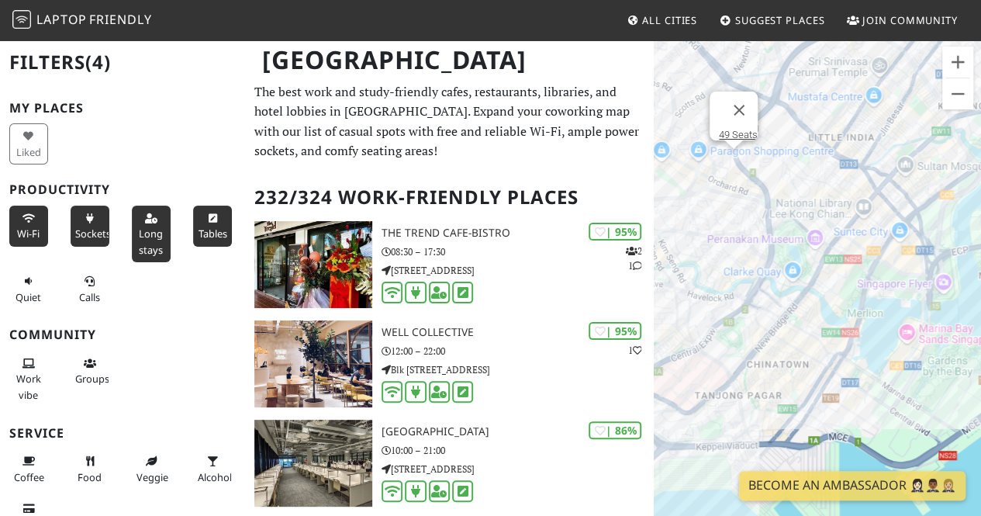
drag, startPoint x: 832, startPoint y: 441, endPoint x: 895, endPoint y: 316, distance: 140.8
click at [895, 316] on div "49 Seats" at bounding box center [817, 297] width 327 height 516
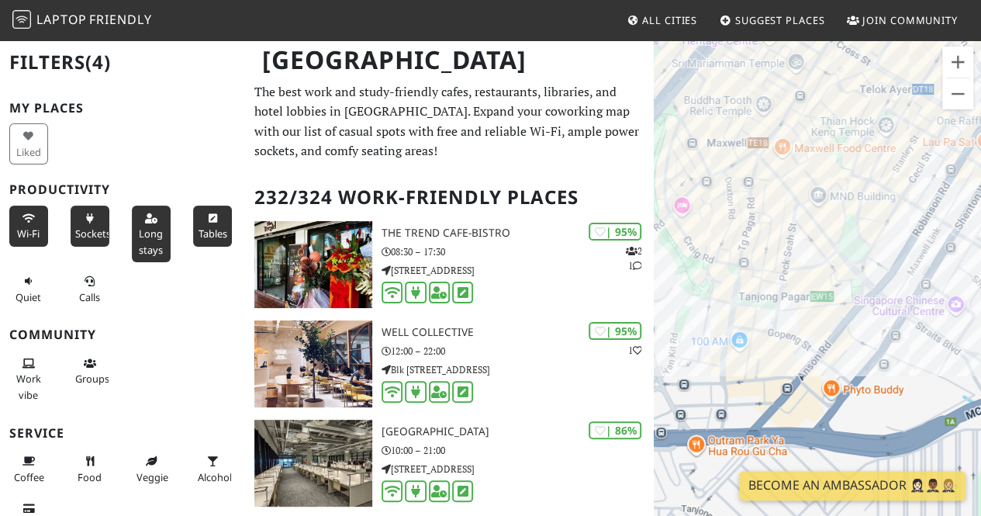
drag, startPoint x: 820, startPoint y: 256, endPoint x: 810, endPoint y: 386, distance: 129.9
click at [810, 386] on div "49 Seats" at bounding box center [817, 297] width 327 height 516
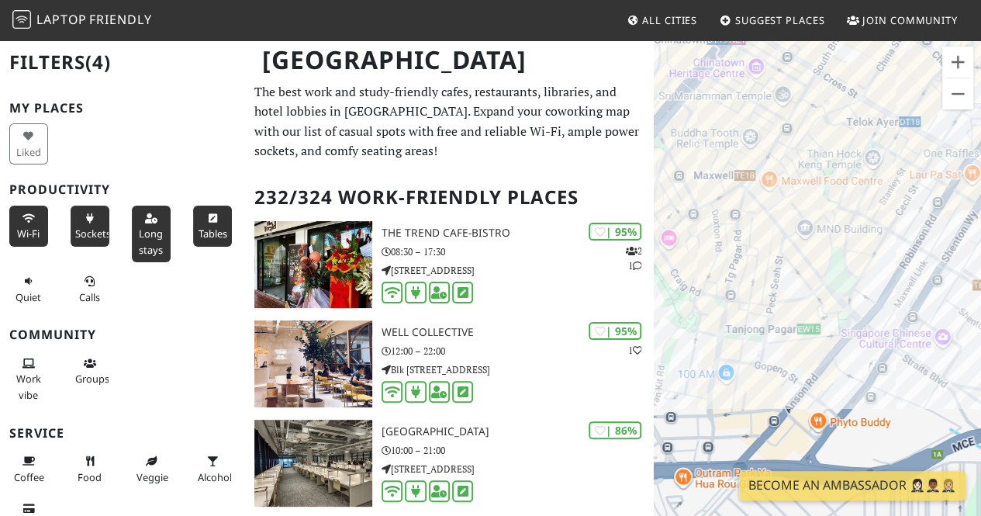
drag, startPoint x: 914, startPoint y: 335, endPoint x: 882, endPoint y: 375, distance: 51.4
click at [882, 375] on div "49 Seats" at bounding box center [817, 297] width 327 height 516
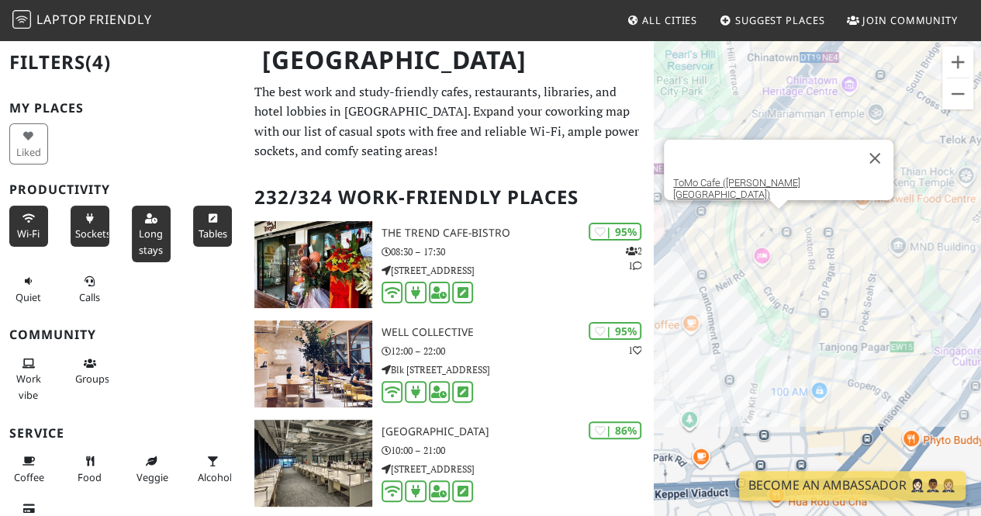
click at [787, 220] on div "49 Seats ToMo Cafe (Neil Road)" at bounding box center [817, 297] width 327 height 516
click at [794, 185] on link "ToMo Cafe (Neil Road)" at bounding box center [736, 188] width 127 height 23
drag, startPoint x: 824, startPoint y: 442, endPoint x: 749, endPoint y: 305, distance: 156.6
click at [749, 305] on div "ToMo Cafe (Neil Road)" at bounding box center [817, 297] width 327 height 516
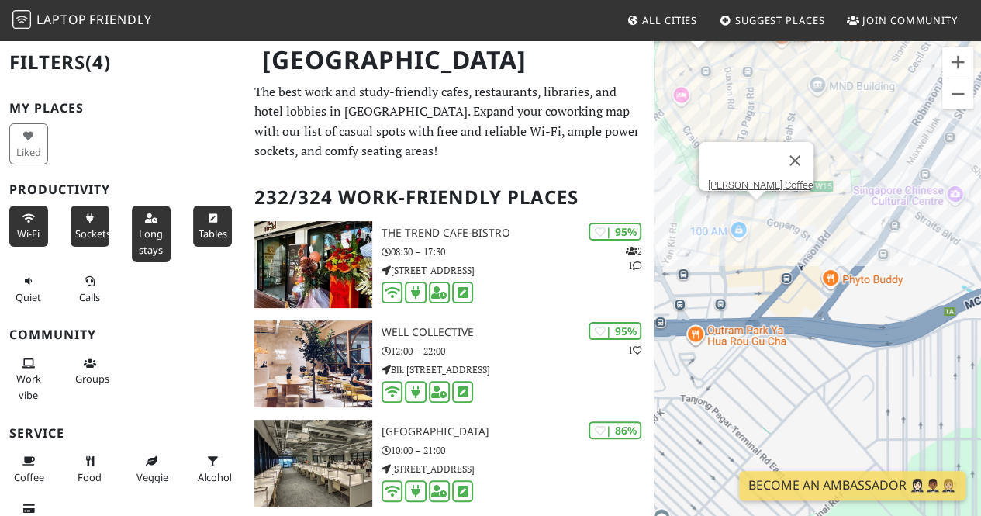
click at [757, 209] on div "ToMo Cafe (Neil Road) Tom N Toms Coffee" at bounding box center [817, 297] width 327 height 516
click at [757, 179] on link "Tom N Toms Coffee" at bounding box center [760, 185] width 105 height 12
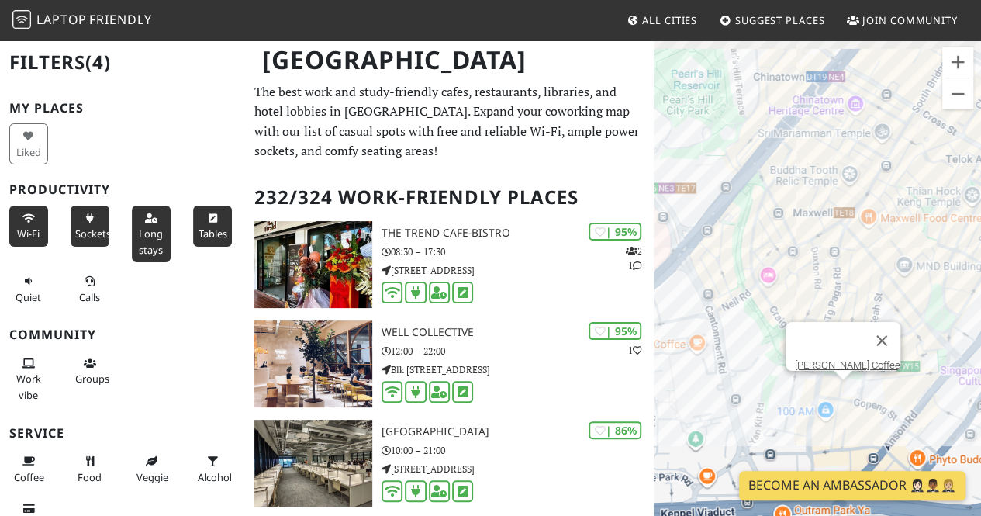
drag, startPoint x: 808, startPoint y: 292, endPoint x: 899, endPoint y: 479, distance: 207.8
click at [899, 479] on body "Laptop Friendly All Cities Suggest Places Join Community Singapore Filters (4) …" at bounding box center [490, 258] width 981 height 516
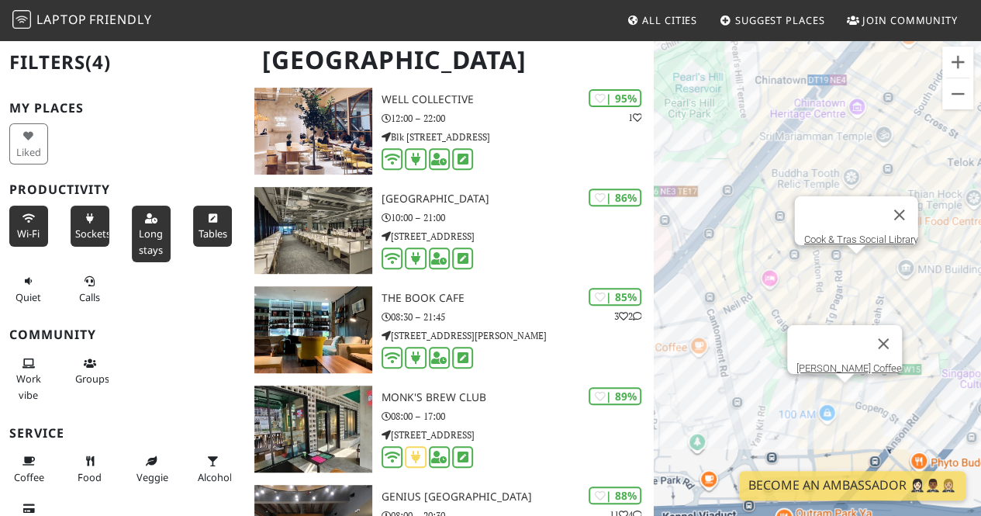
scroll to position [543, 0]
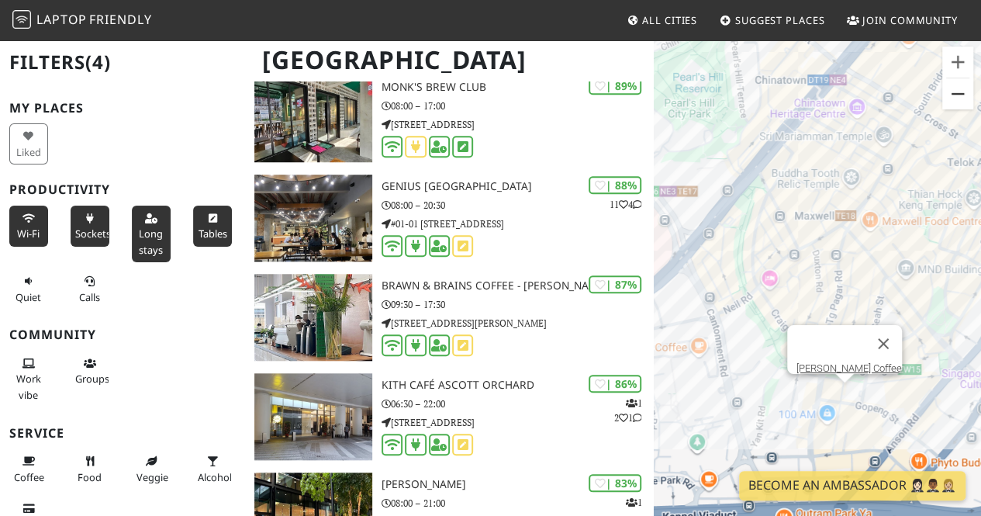
click at [954, 93] on button "Zoom out" at bounding box center [957, 93] width 31 height 31
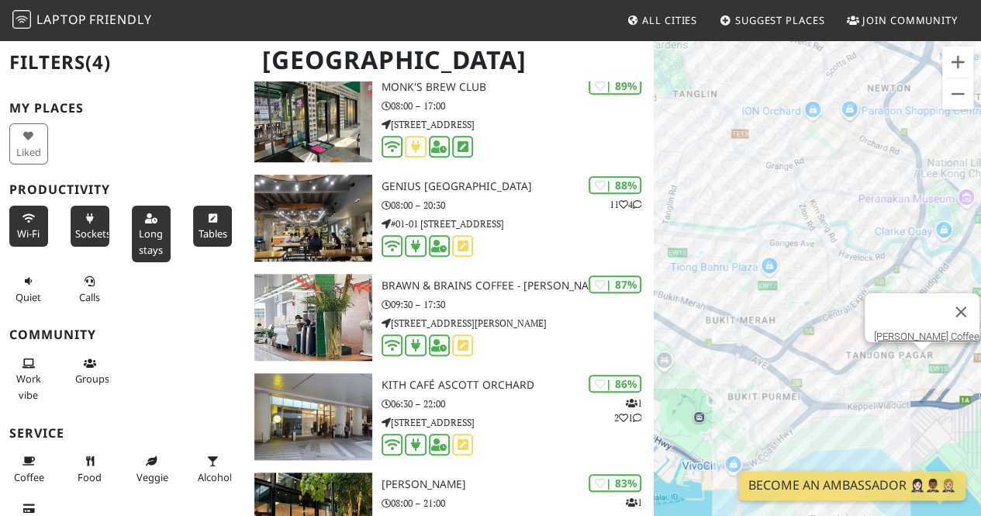
drag, startPoint x: 802, startPoint y: 220, endPoint x: 843, endPoint y: 330, distance: 117.6
click at [843, 330] on div "Tom N Toms Coffee" at bounding box center [817, 297] width 327 height 516
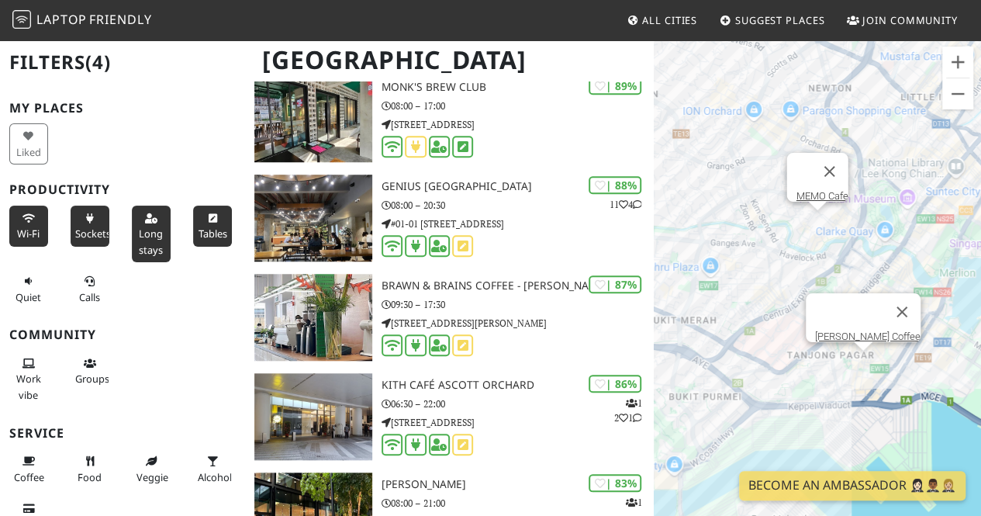
drag, startPoint x: 935, startPoint y: 215, endPoint x: 807, endPoint y: 214, distance: 128.0
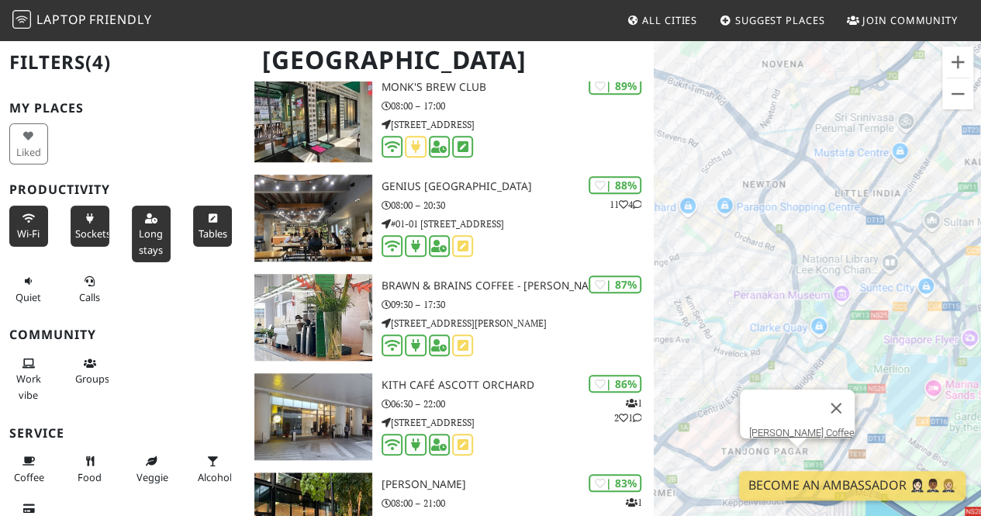
drag, startPoint x: 956, startPoint y: 240, endPoint x: 881, endPoint y: 345, distance: 129.6
click at [887, 344] on div "Tom N Toms Coffee" at bounding box center [817, 297] width 327 height 516
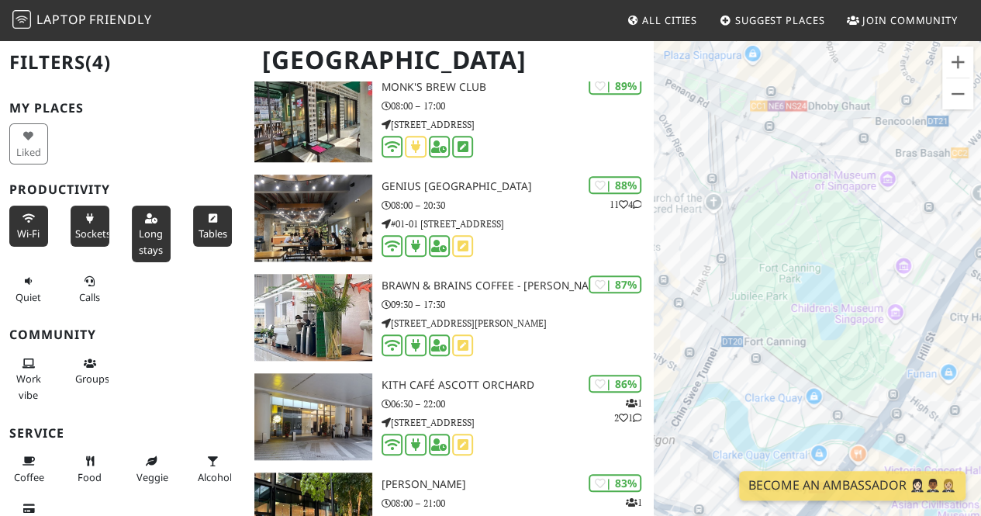
drag, startPoint x: 901, startPoint y: 247, endPoint x: 834, endPoint y: 332, distance: 107.7
click at [834, 332] on div "Tom N Toms Coffee" at bounding box center [817, 297] width 327 height 516
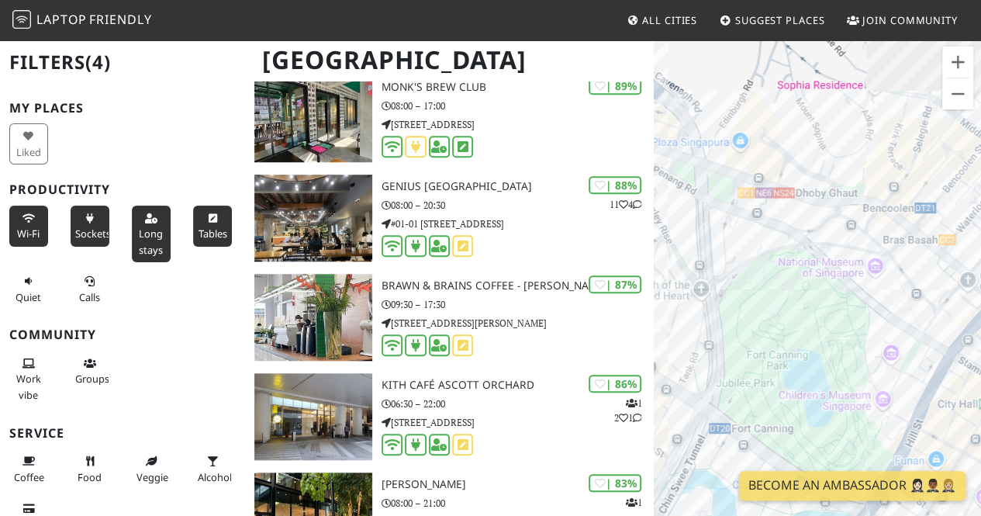
drag, startPoint x: 808, startPoint y: 171, endPoint x: 800, endPoint y: 327, distance: 156.9
click at [800, 327] on div "Tom N Toms Coffee" at bounding box center [817, 297] width 327 height 516
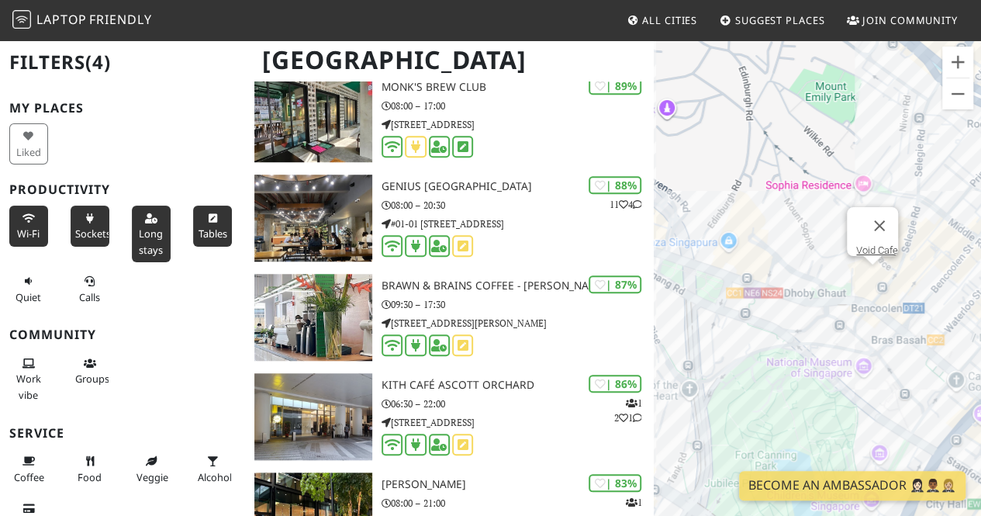
click at [868, 276] on div "Tom N Toms Coffee Void Cafe" at bounding box center [817, 297] width 327 height 516
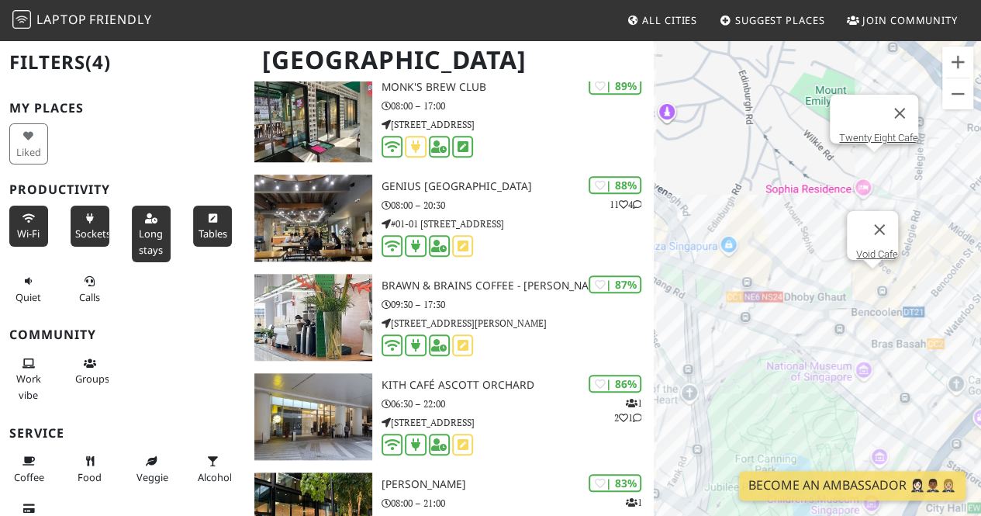
click at [869, 159] on div "Void Cafe Twenty Eight Cafe" at bounding box center [817, 297] width 327 height 516
click at [873, 132] on link "Twenty Eight Cafe" at bounding box center [878, 138] width 79 height 12
click at [870, 275] on div "Twenty Eight Cafe Void Cafe" at bounding box center [817, 297] width 327 height 516
click at [870, 248] on link "Void Cafe" at bounding box center [877, 254] width 42 height 12
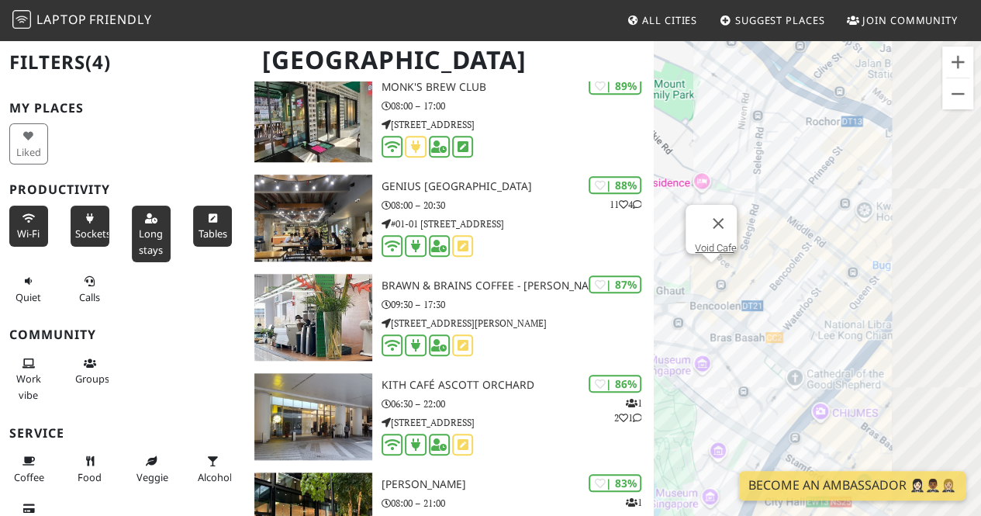
drag, startPoint x: 897, startPoint y: 349, endPoint x: 709, endPoint y: 339, distance: 188.0
click at [709, 339] on div "Void Cafe" at bounding box center [817, 297] width 327 height 516
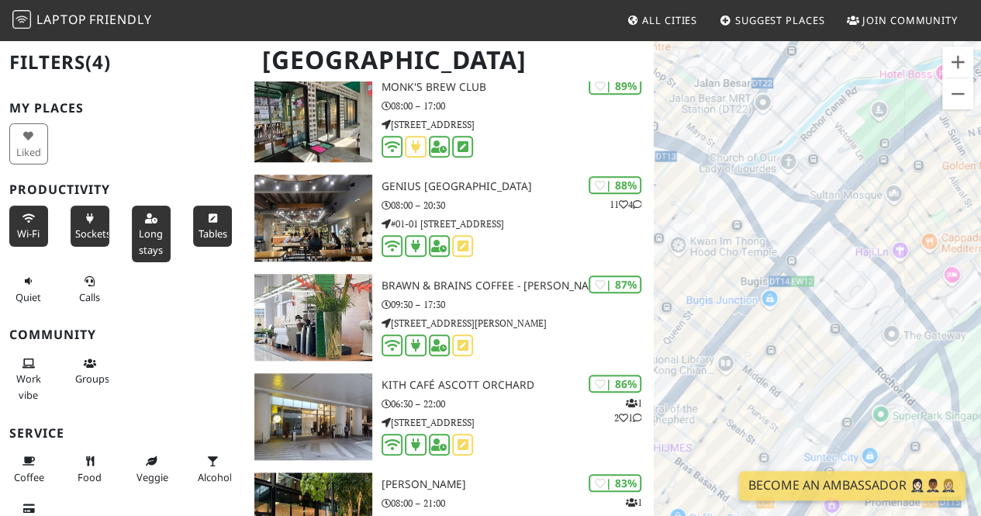
click at [802, 338] on div "Void Cafe" at bounding box center [817, 297] width 327 height 516
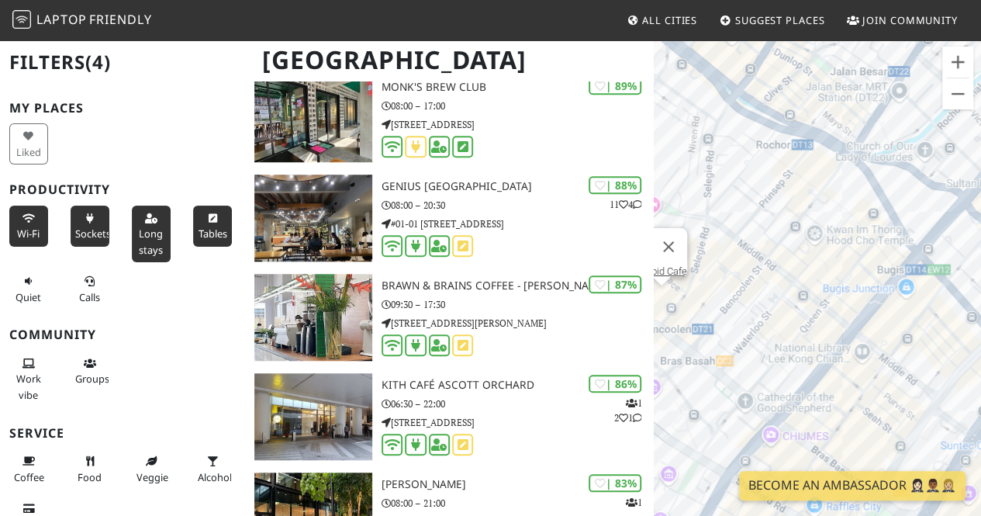
drag, startPoint x: 707, startPoint y: 281, endPoint x: 806, endPoint y: 269, distance: 100.0
click at [806, 269] on div "Void Cafe" at bounding box center [817, 297] width 327 height 516
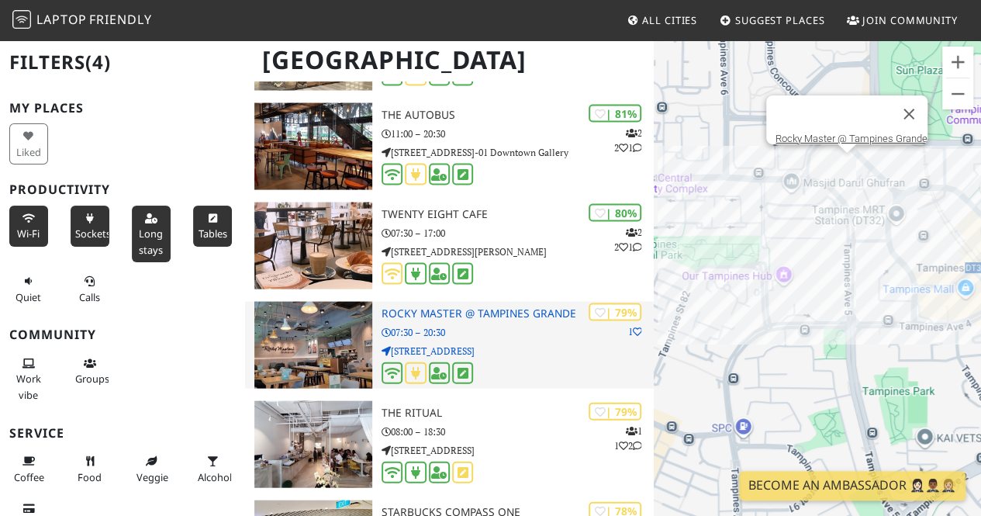
scroll to position [1509, 0]
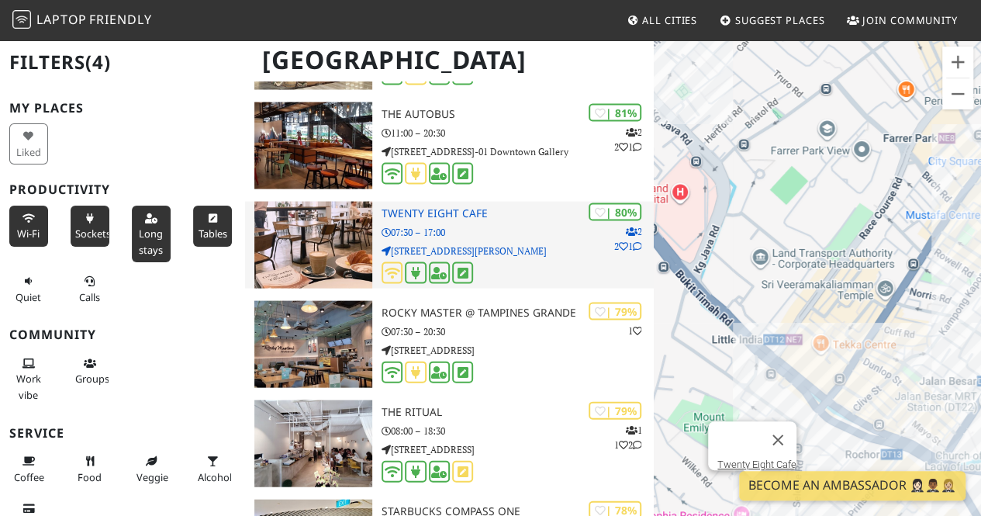
click at [522, 251] on p "28 Wilkie Rd" at bounding box center [518, 251] width 272 height 15
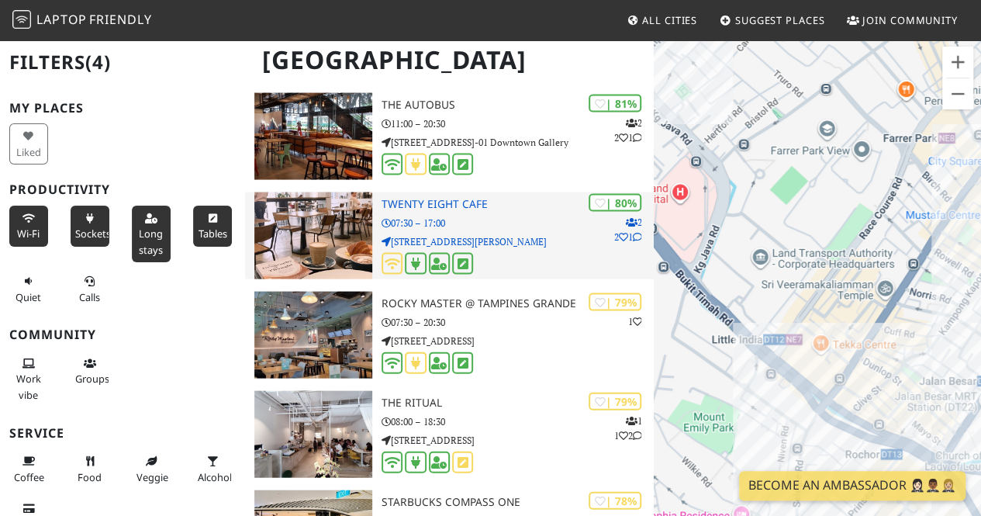
scroll to position [1534, 0]
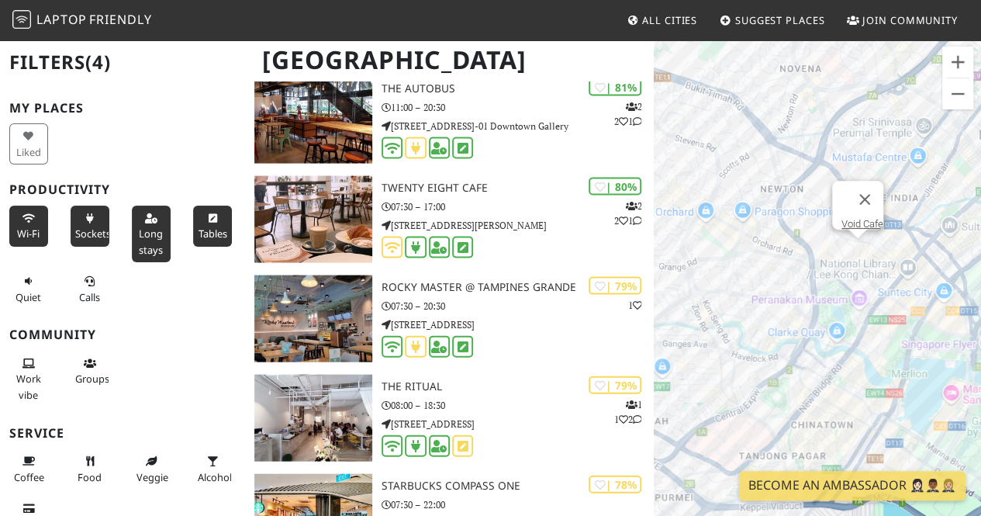
drag, startPoint x: 923, startPoint y: 424, endPoint x: 855, endPoint y: 275, distance: 164.5
click at [855, 275] on div "Void Cafe" at bounding box center [817, 297] width 327 height 516
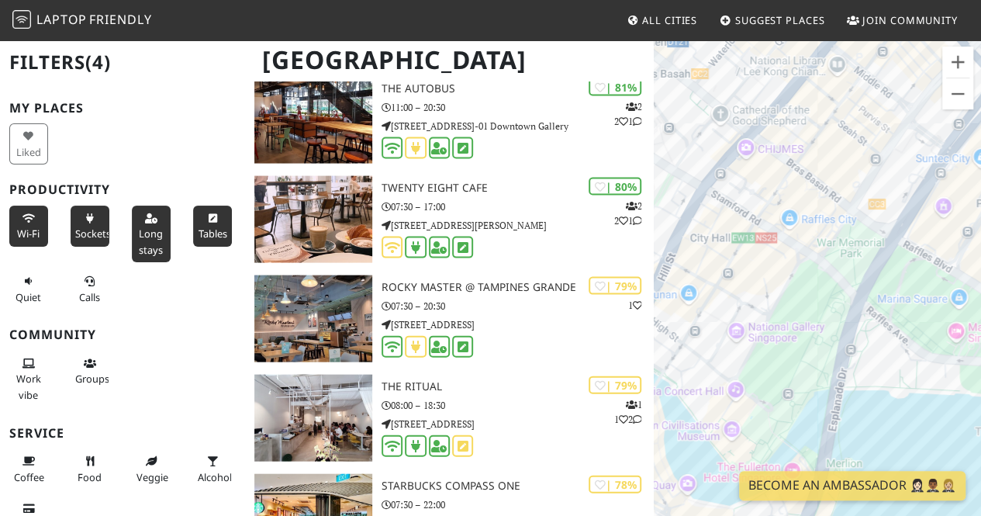
drag, startPoint x: 784, startPoint y: 281, endPoint x: 864, endPoint y: 338, distance: 98.4
click at [864, 338] on div "Void Cafe" at bounding box center [817, 297] width 327 height 516
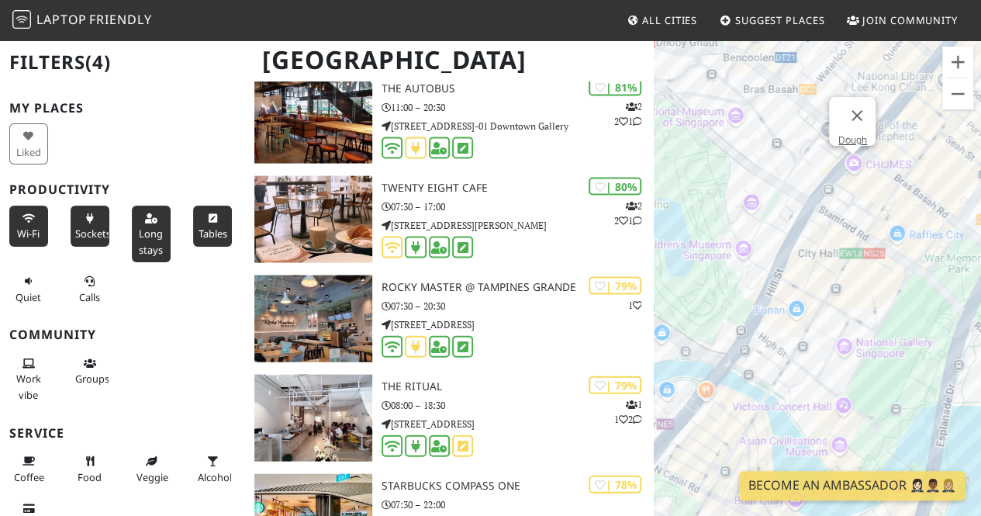
click at [849, 168] on div "Void Cafe Dough" at bounding box center [817, 297] width 327 height 516
click at [852, 134] on link "Dough" at bounding box center [852, 140] width 29 height 12
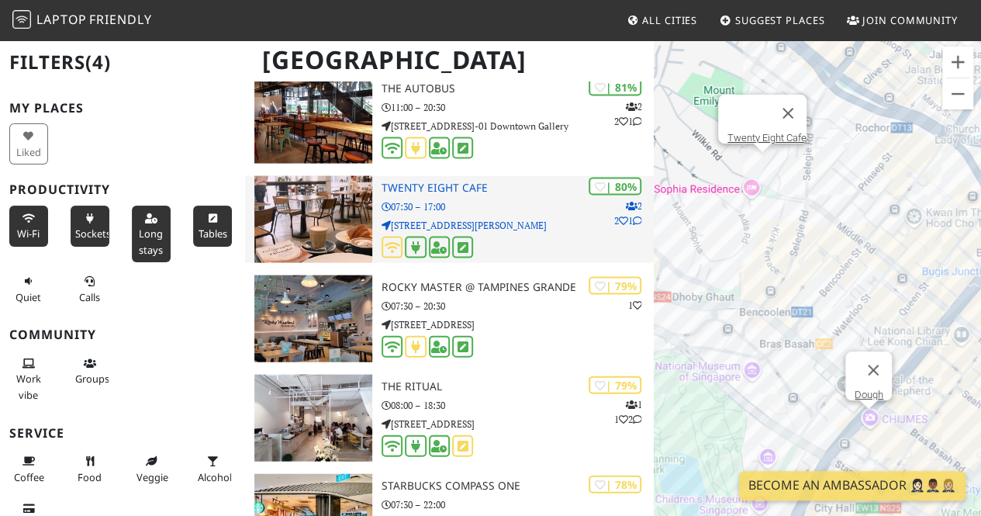
click at [483, 193] on h3 "Twenty Eight Cafe" at bounding box center [518, 188] width 272 height 13
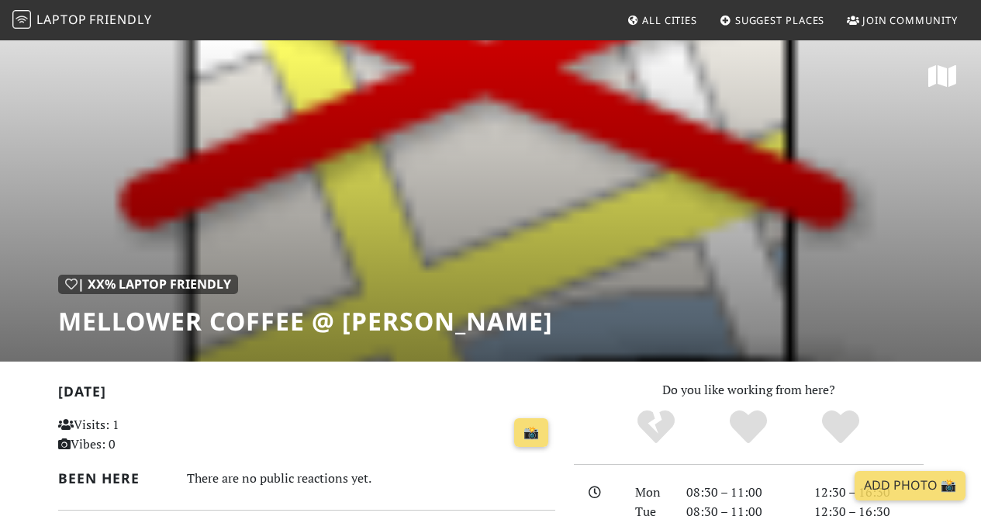
scroll to position [388, 0]
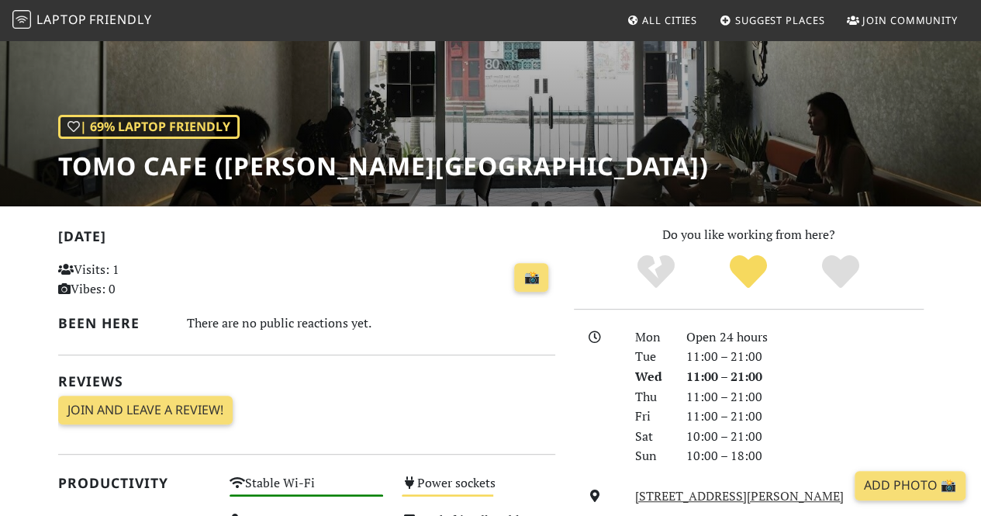
scroll to position [310, 0]
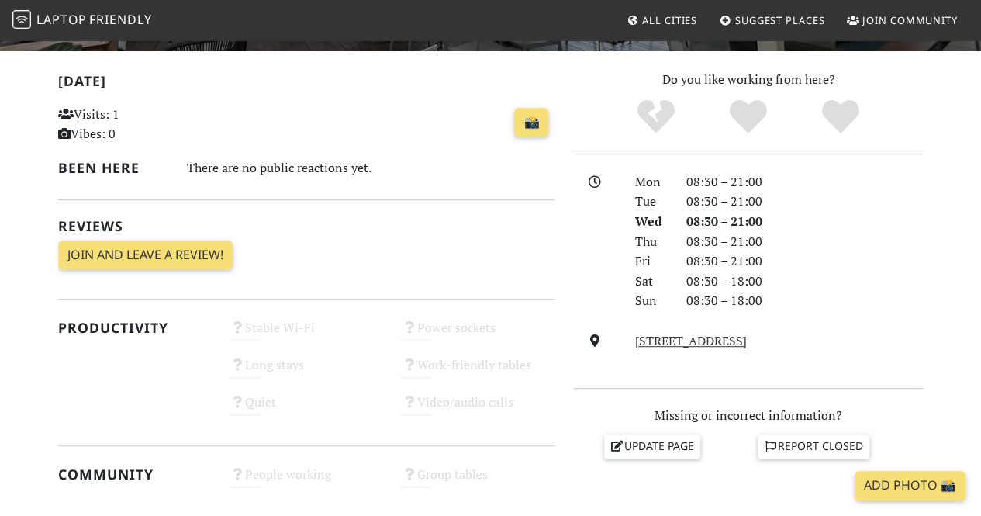
scroll to position [621, 0]
